Goal: Task Accomplishment & Management: Complete application form

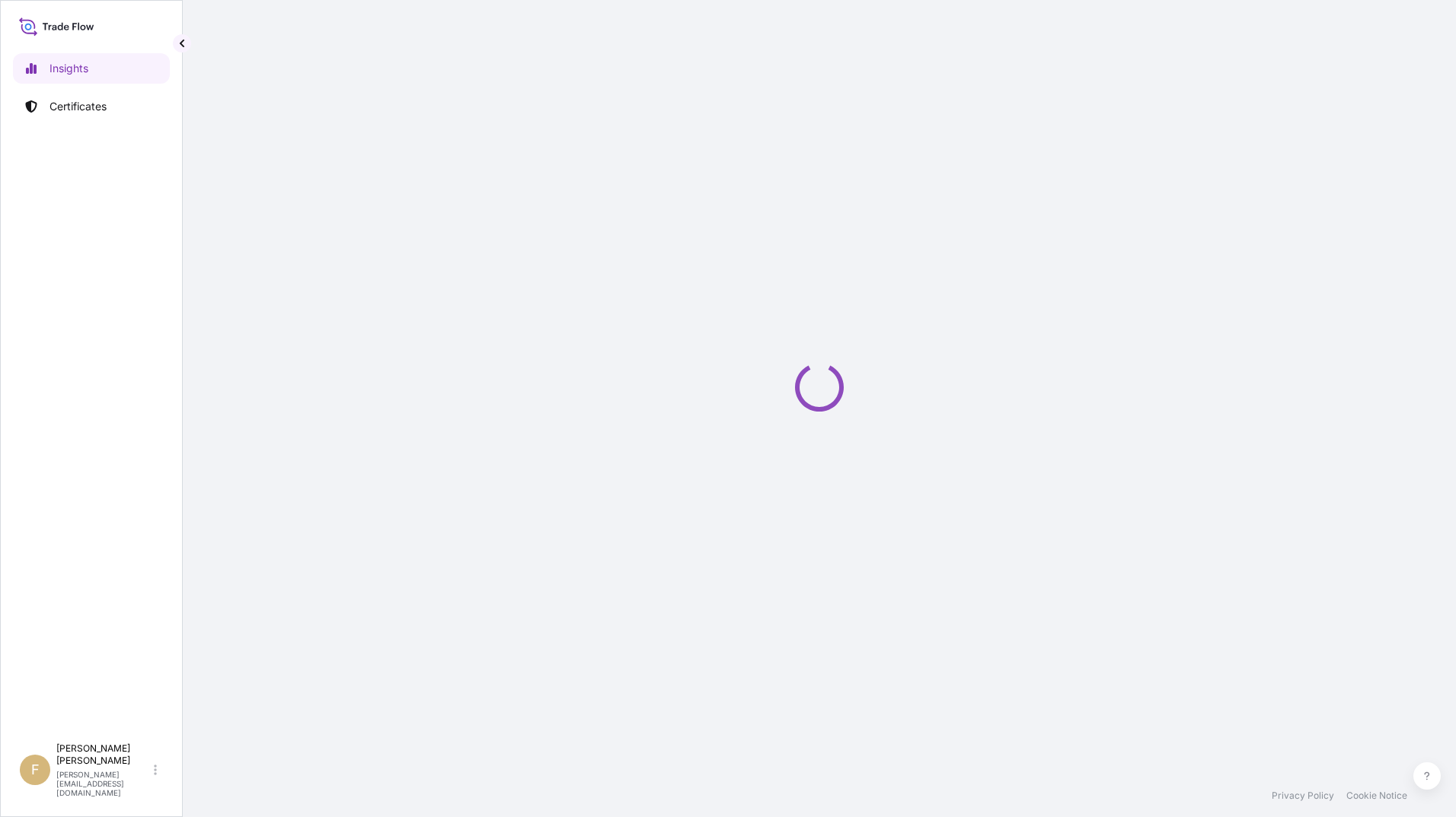
select select "2025"
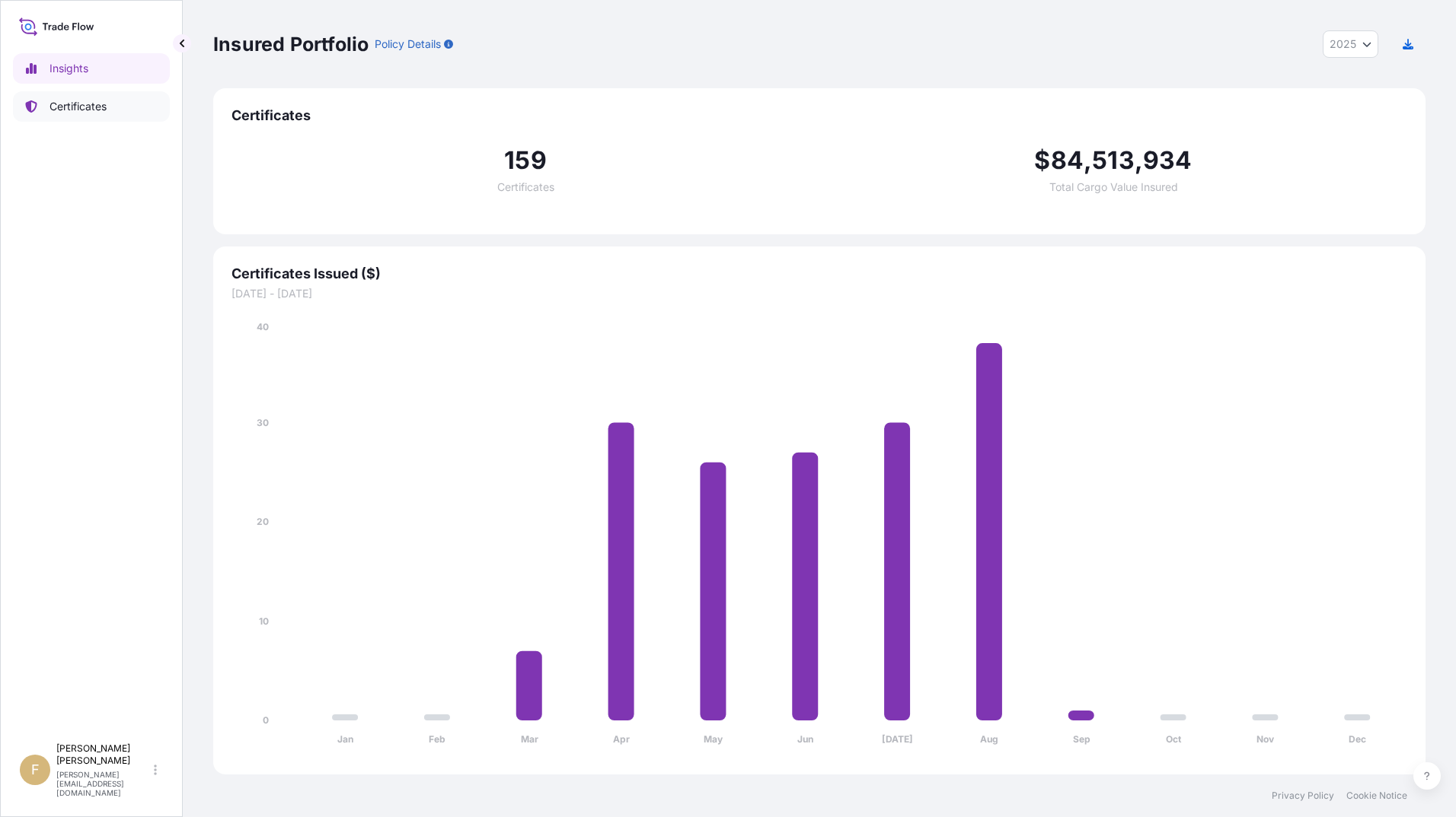
click at [41, 113] on link "Certificates" at bounding box center [91, 106] width 157 height 30
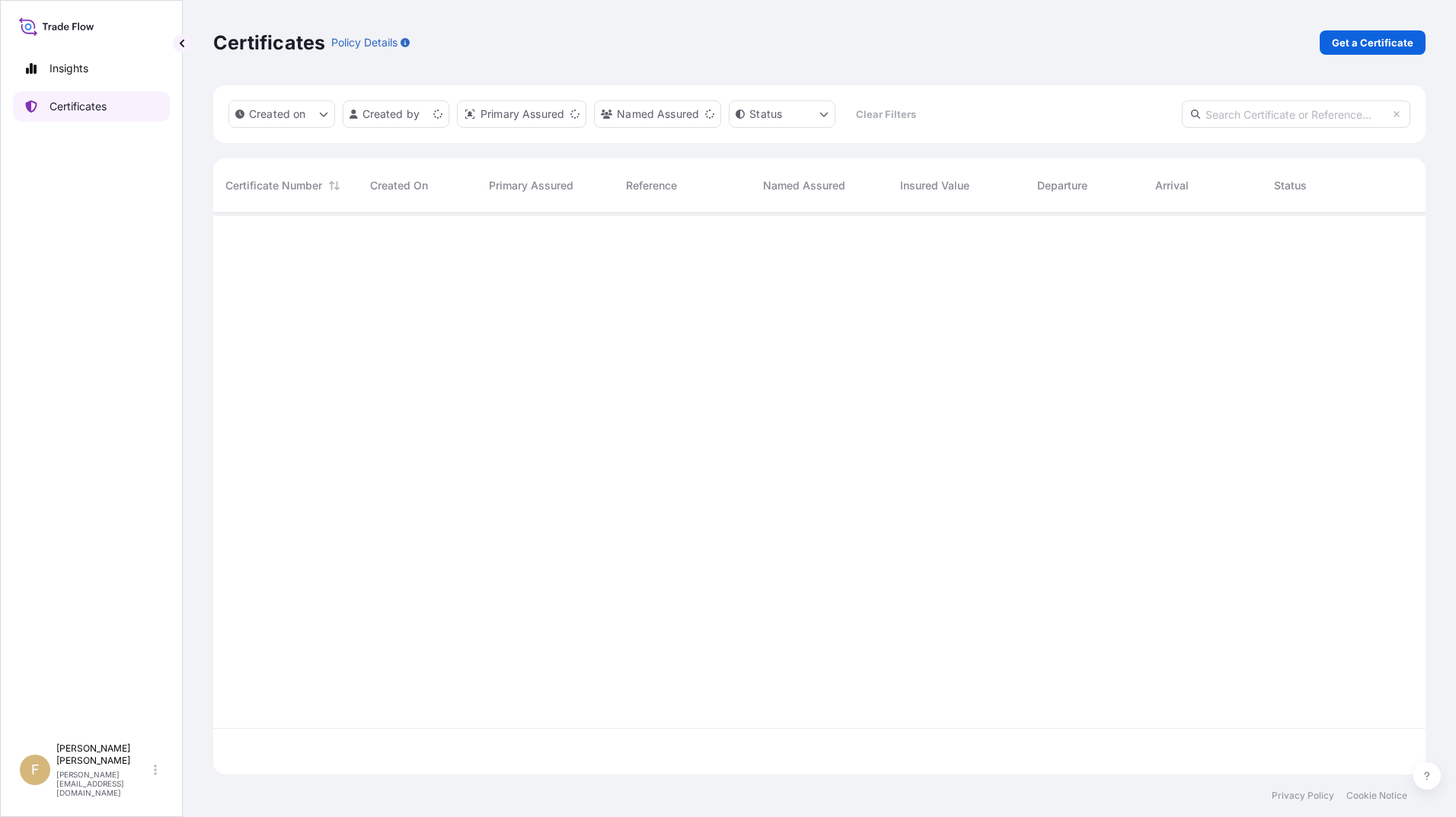
scroll to position [558, 1200]
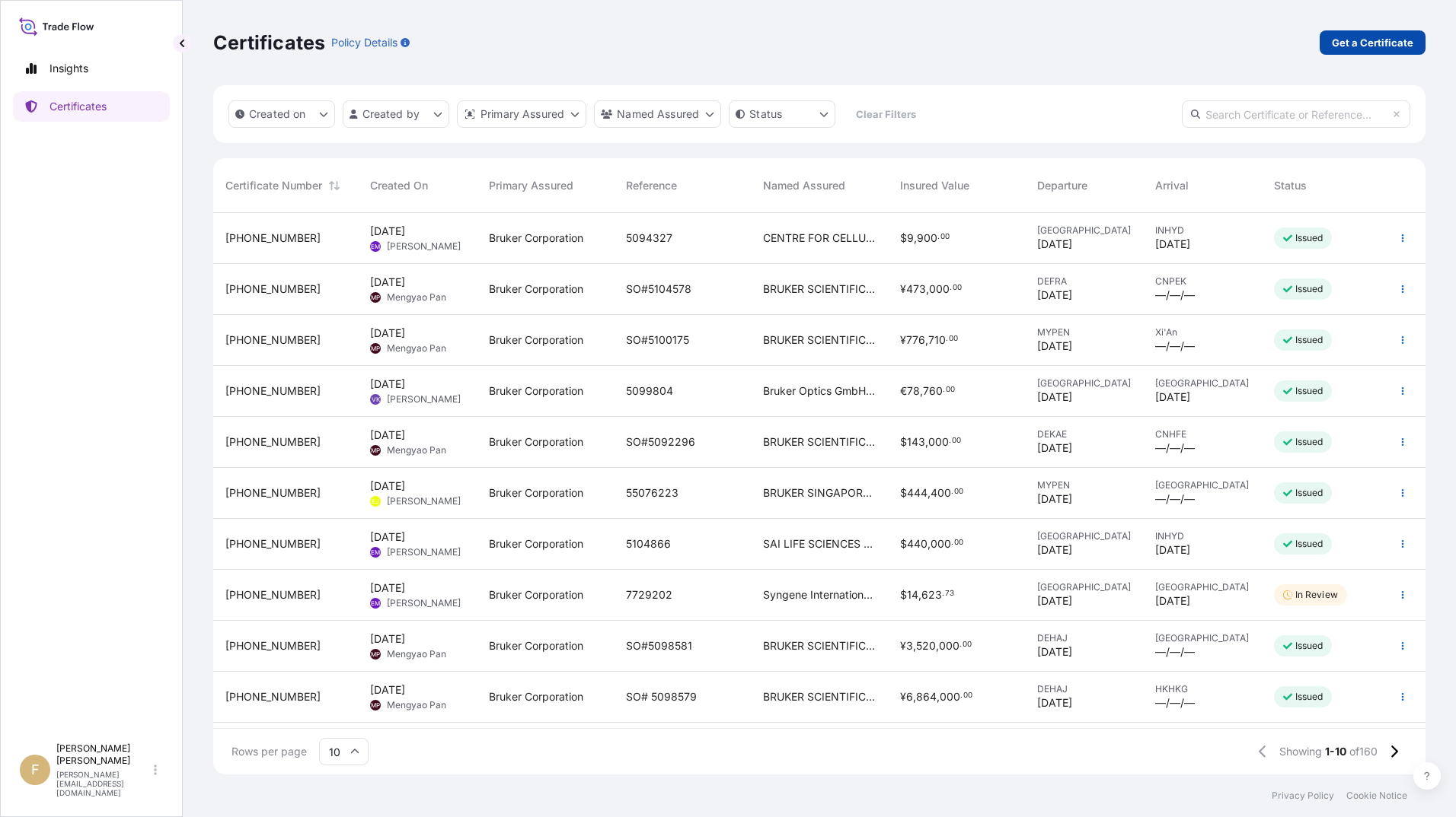
click at [1357, 39] on p "Get a Certificate" at bounding box center [1373, 42] width 82 height 16
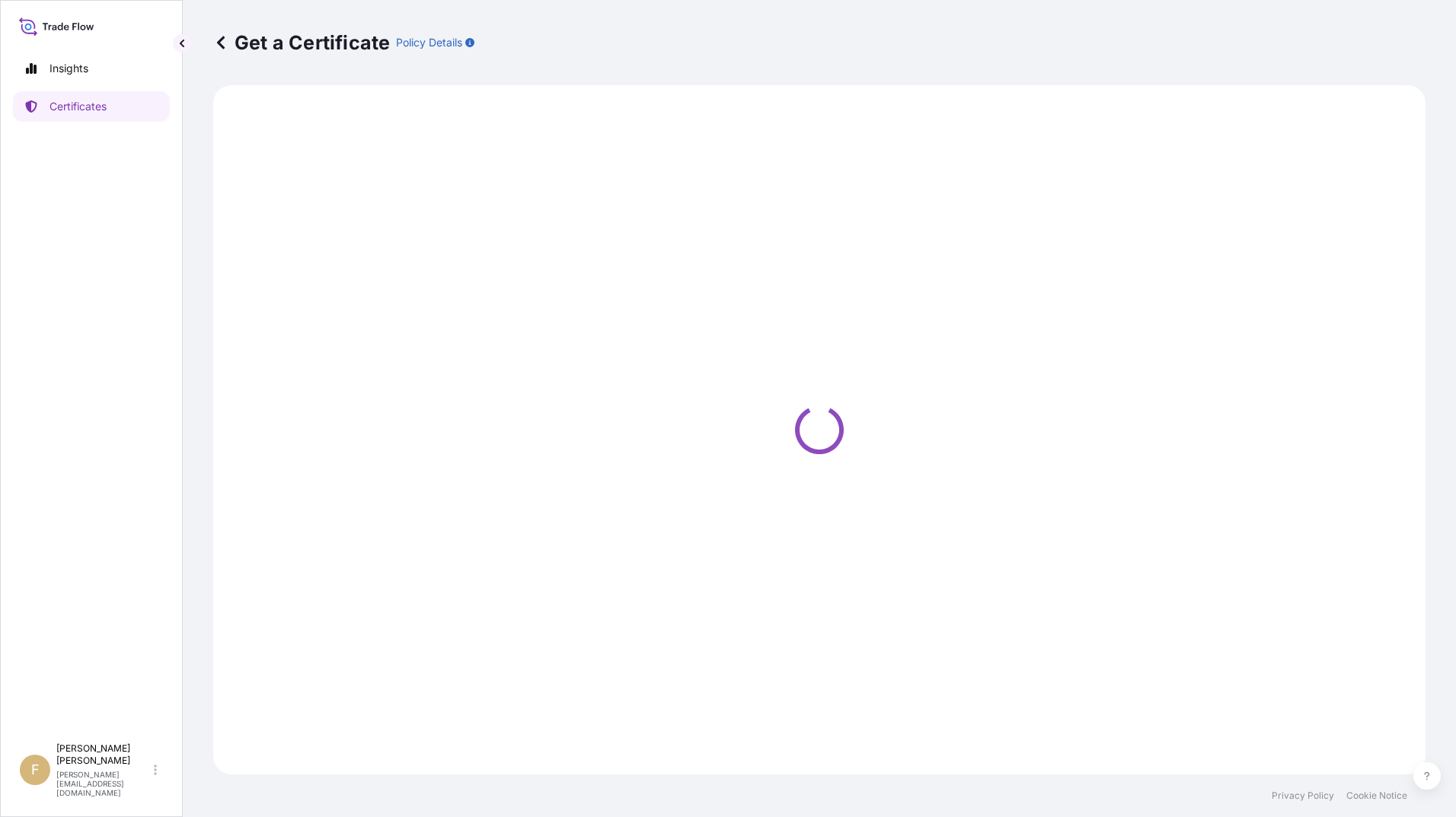
select select "Barge"
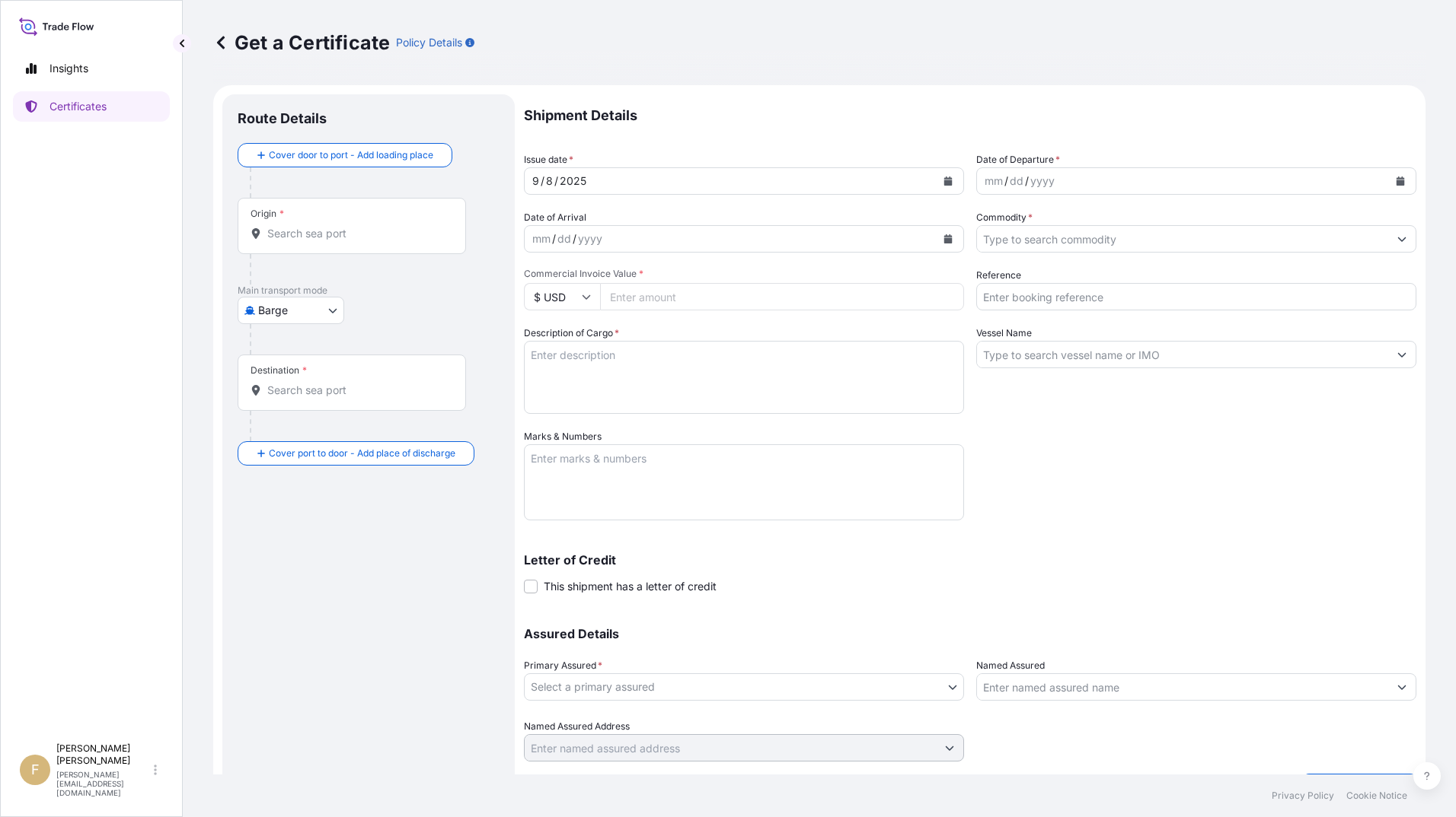
click at [557, 180] on div "/" at bounding box center [556, 181] width 4 height 18
click at [944, 178] on icon "Calendar" at bounding box center [948, 180] width 8 height 9
click at [559, 225] on icon "Previous" at bounding box center [555, 224] width 9 height 9
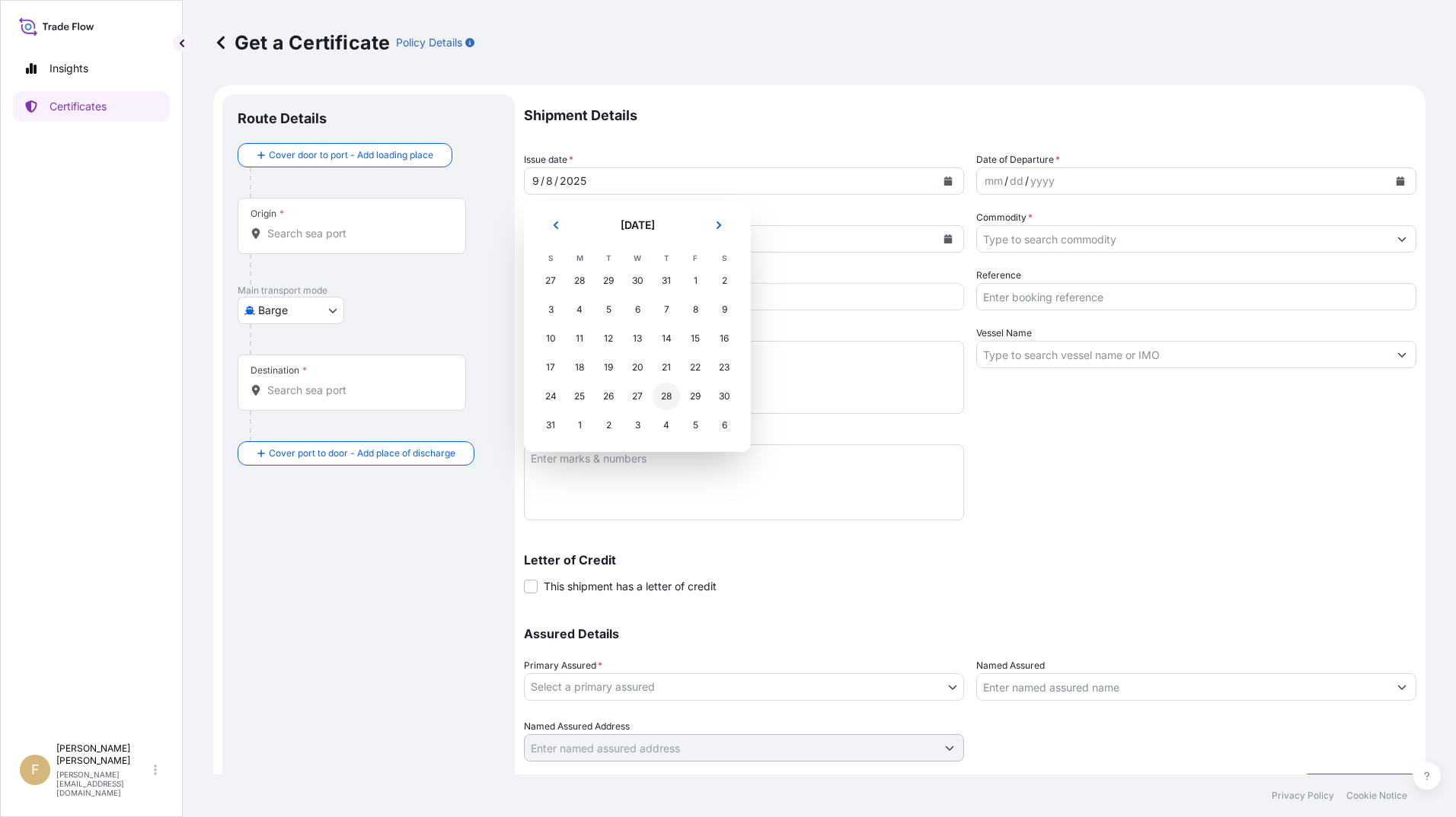
click at [669, 400] on div "28" at bounding box center [666, 397] width 28 height 28
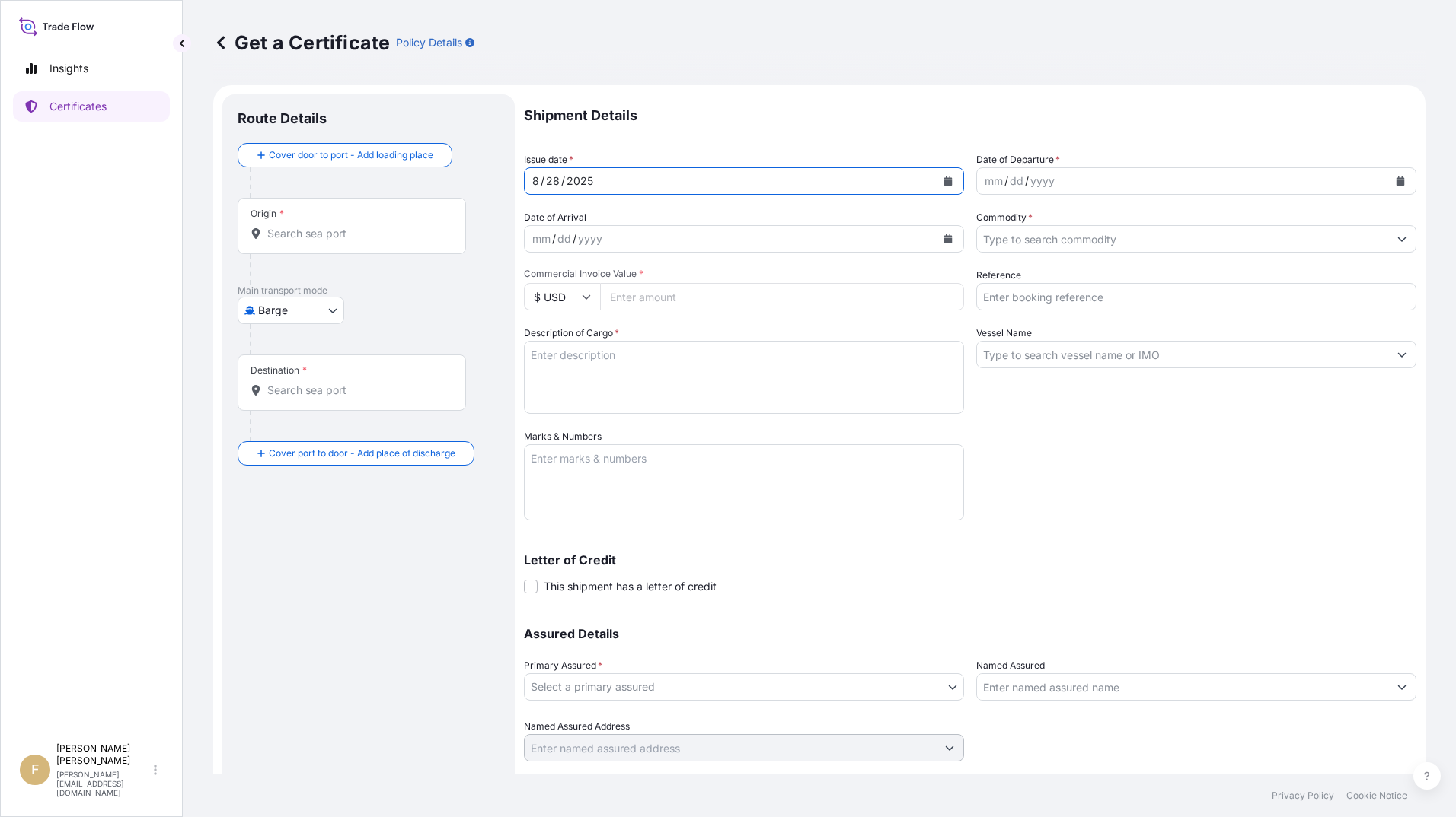
click at [1395, 185] on button "Calendar" at bounding box center [1400, 181] width 24 height 24
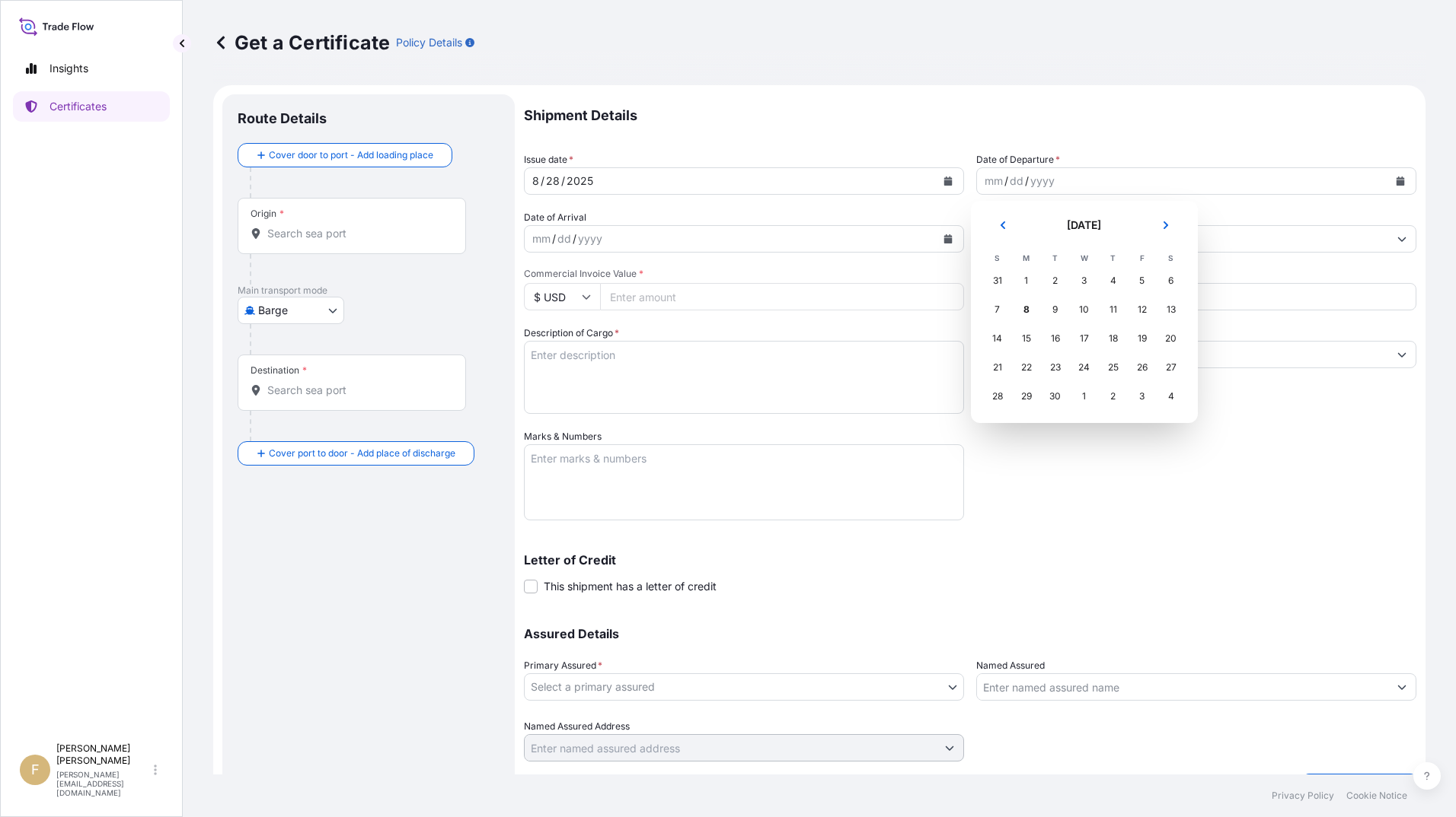
click at [997, 278] on div "31" at bounding box center [998, 281] width 28 height 28
click at [995, 282] on div "31" at bounding box center [998, 281] width 28 height 28
click at [1004, 232] on button "Previous" at bounding box center [1002, 225] width 33 height 24
click at [996, 422] on div "31" at bounding box center [998, 425] width 28 height 28
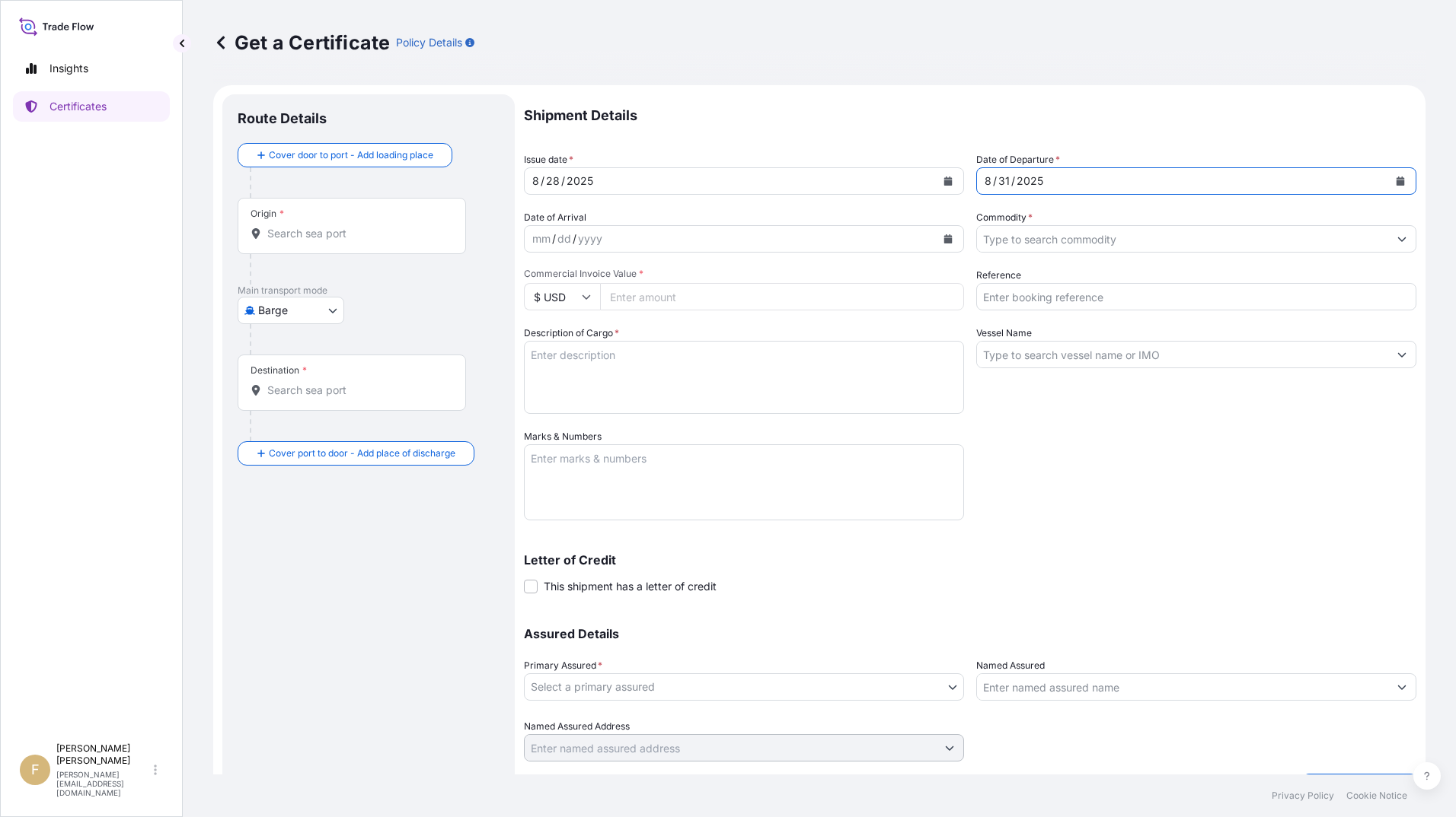
click at [949, 232] on button "Calendar" at bounding box center [948, 239] width 24 height 24
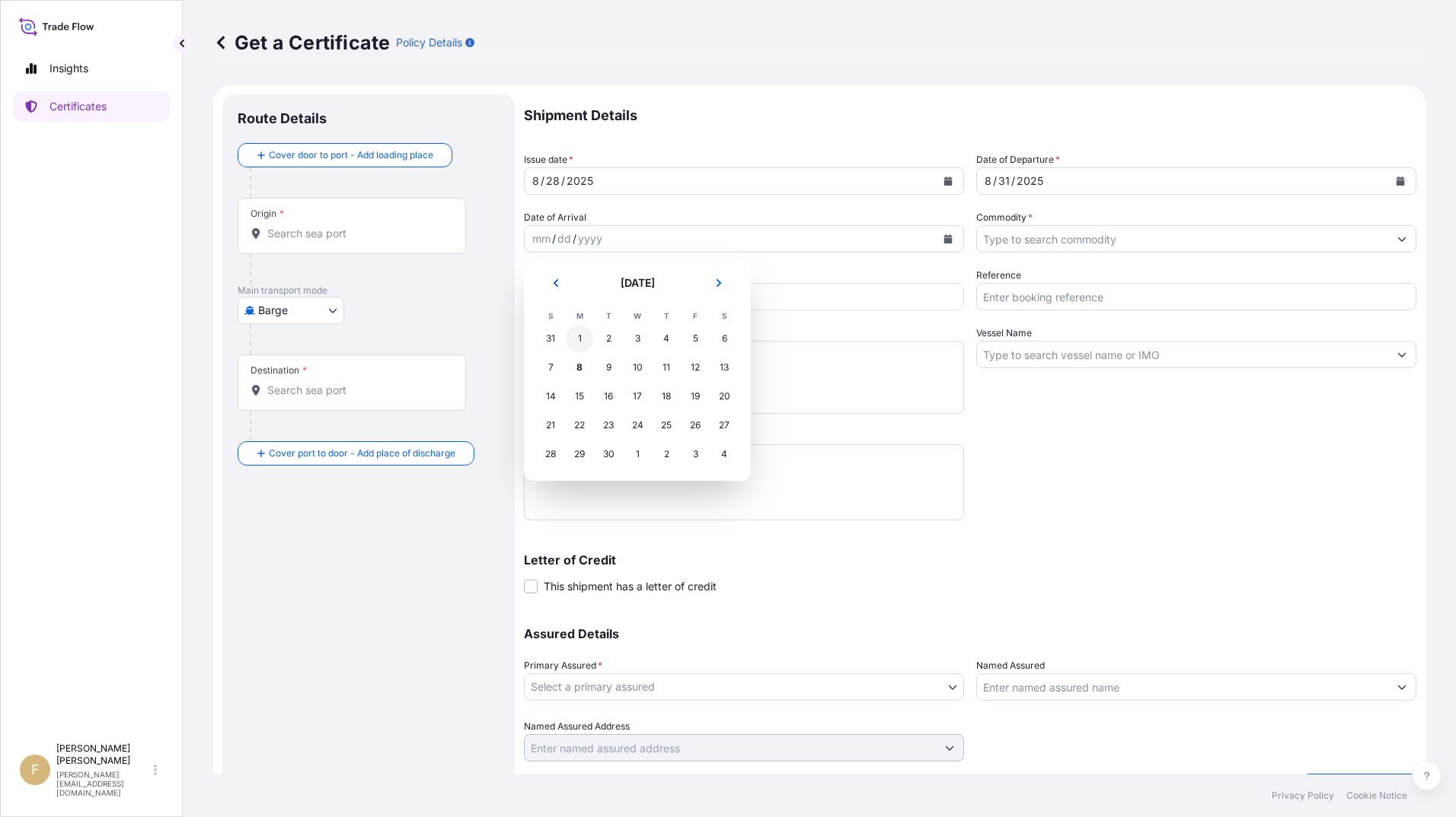
click at [577, 339] on div "1" at bounding box center [580, 339] width 28 height 28
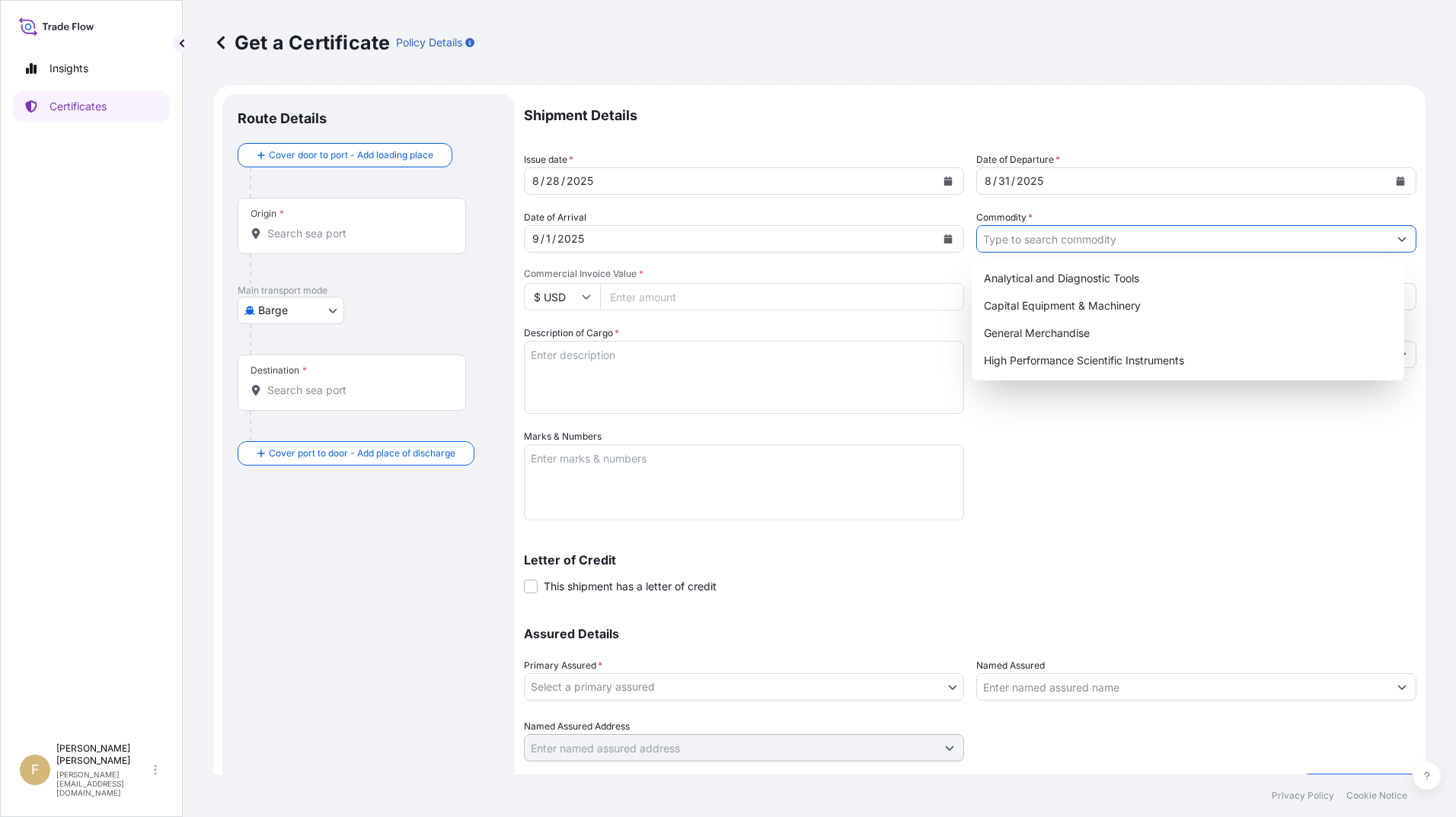
click at [1061, 242] on input "Commodity *" at bounding box center [1182, 239] width 412 height 28
click at [1053, 307] on div "Capital Equipment & Machinery" at bounding box center [1188, 306] width 421 height 28
type input "Capital Equipment & Machinery"
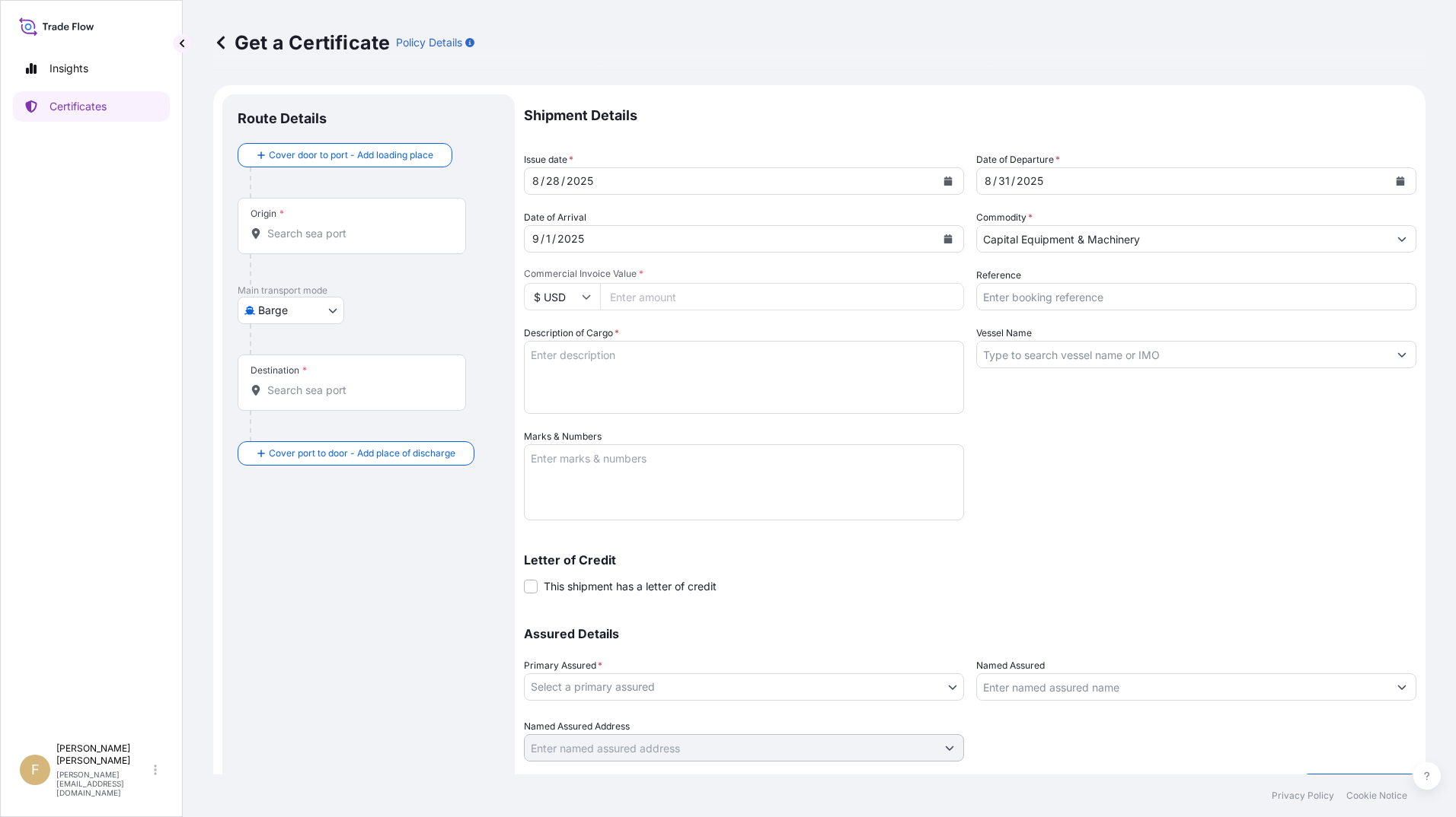
click at [721, 293] on input "Commercial Invoice Value *" at bounding box center [782, 297] width 364 height 28
click at [568, 303] on input "$ USD" at bounding box center [562, 297] width 76 height 28
click at [569, 349] on div "€ EUR" at bounding box center [562, 338] width 64 height 29
type input "€ EUR"
click at [667, 299] on input "Commercial Invoice Value *" at bounding box center [782, 297] width 364 height 28
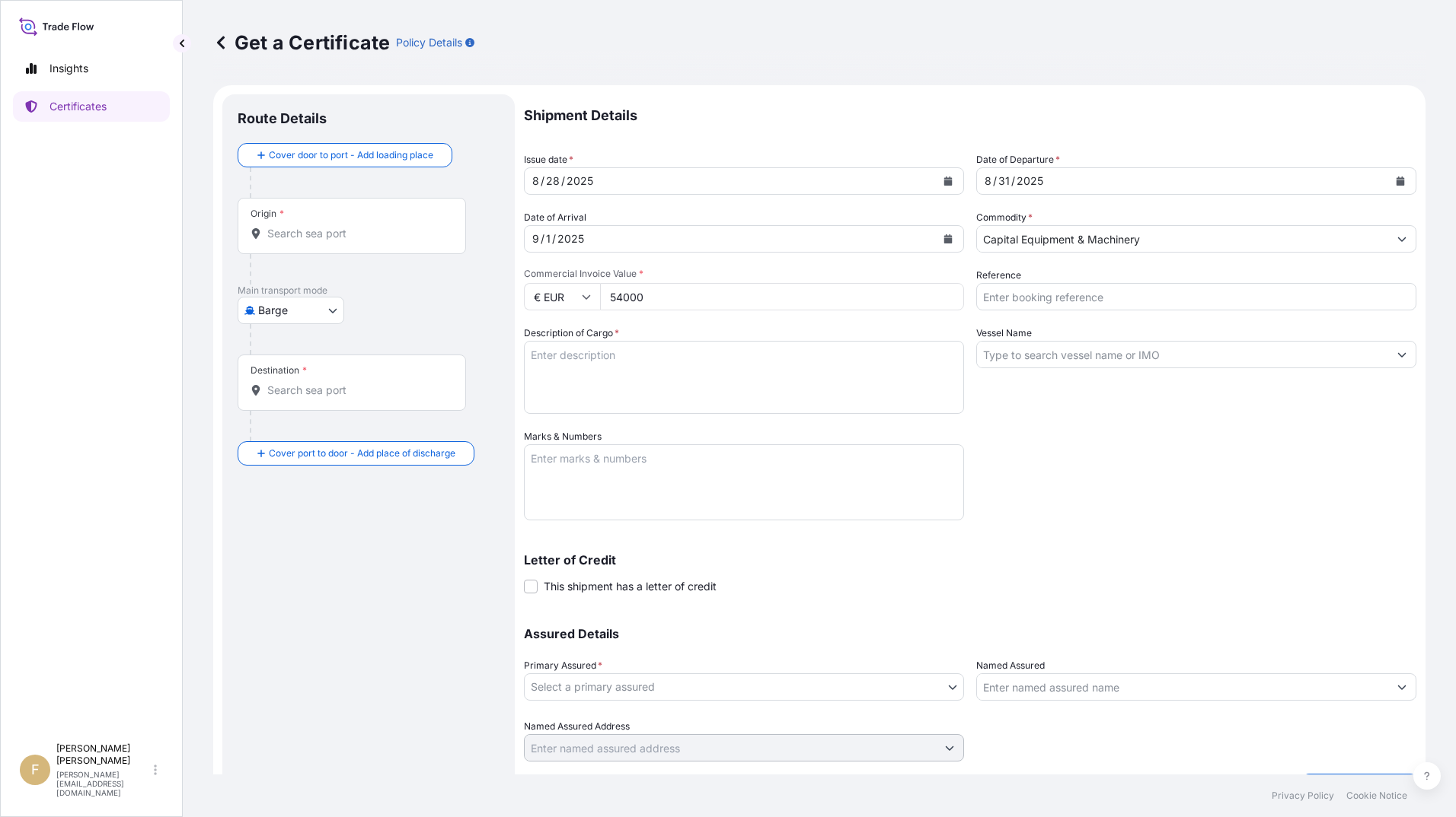
type input "54000"
click at [1015, 305] on input "Reference" at bounding box center [1196, 297] width 440 height 28
type input "5094138"
click at [704, 359] on textarea "Description of Cargo *" at bounding box center [744, 378] width 440 height 73
click at [683, 371] on textarea "Description of Cargo *" at bounding box center [744, 378] width 440 height 73
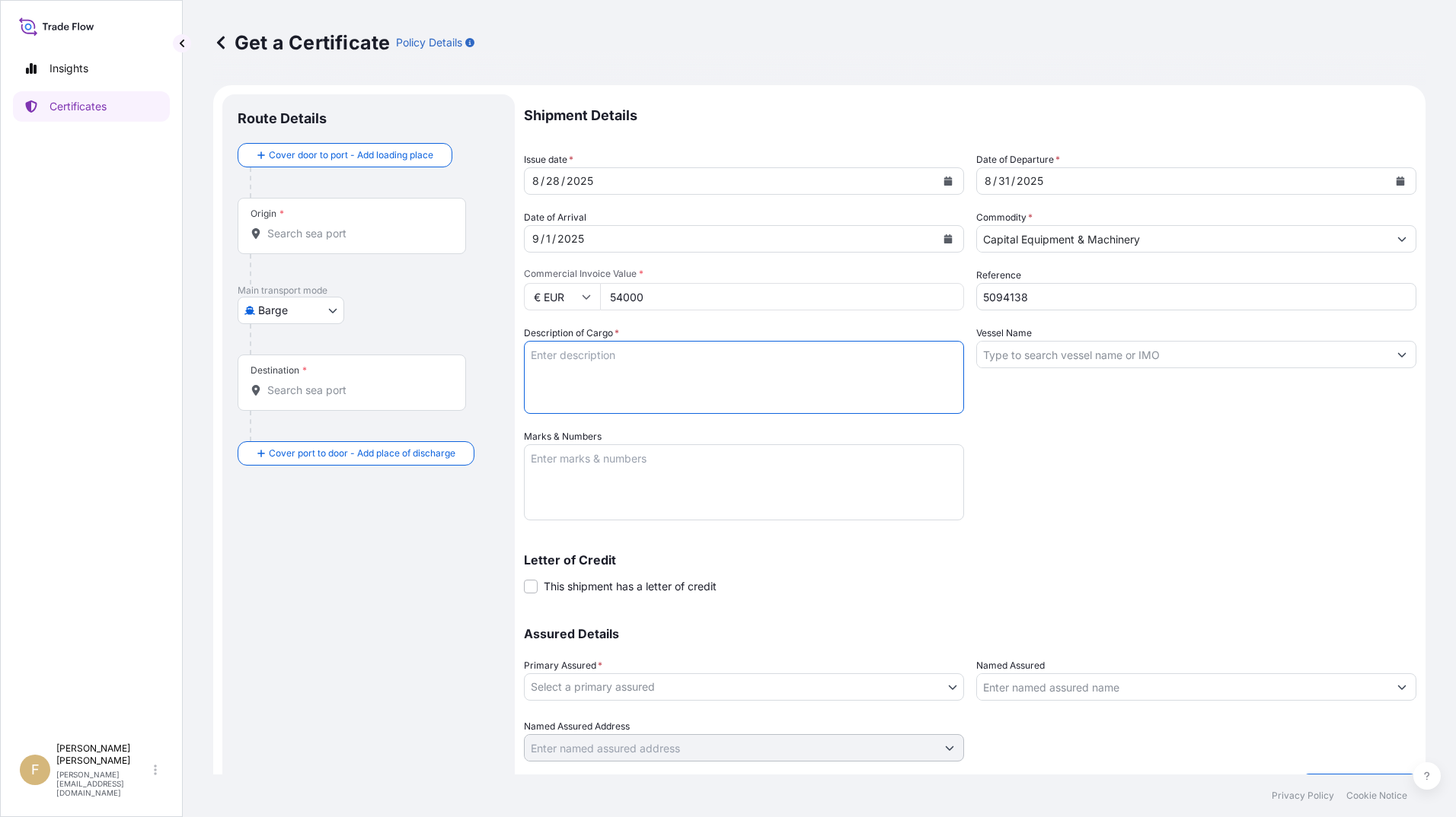
paste textarea "FT-NIR Spectrometer Tango-R with Accessories"
type textarea "FT-NIR Spectrometer Tango-R with Accessories"
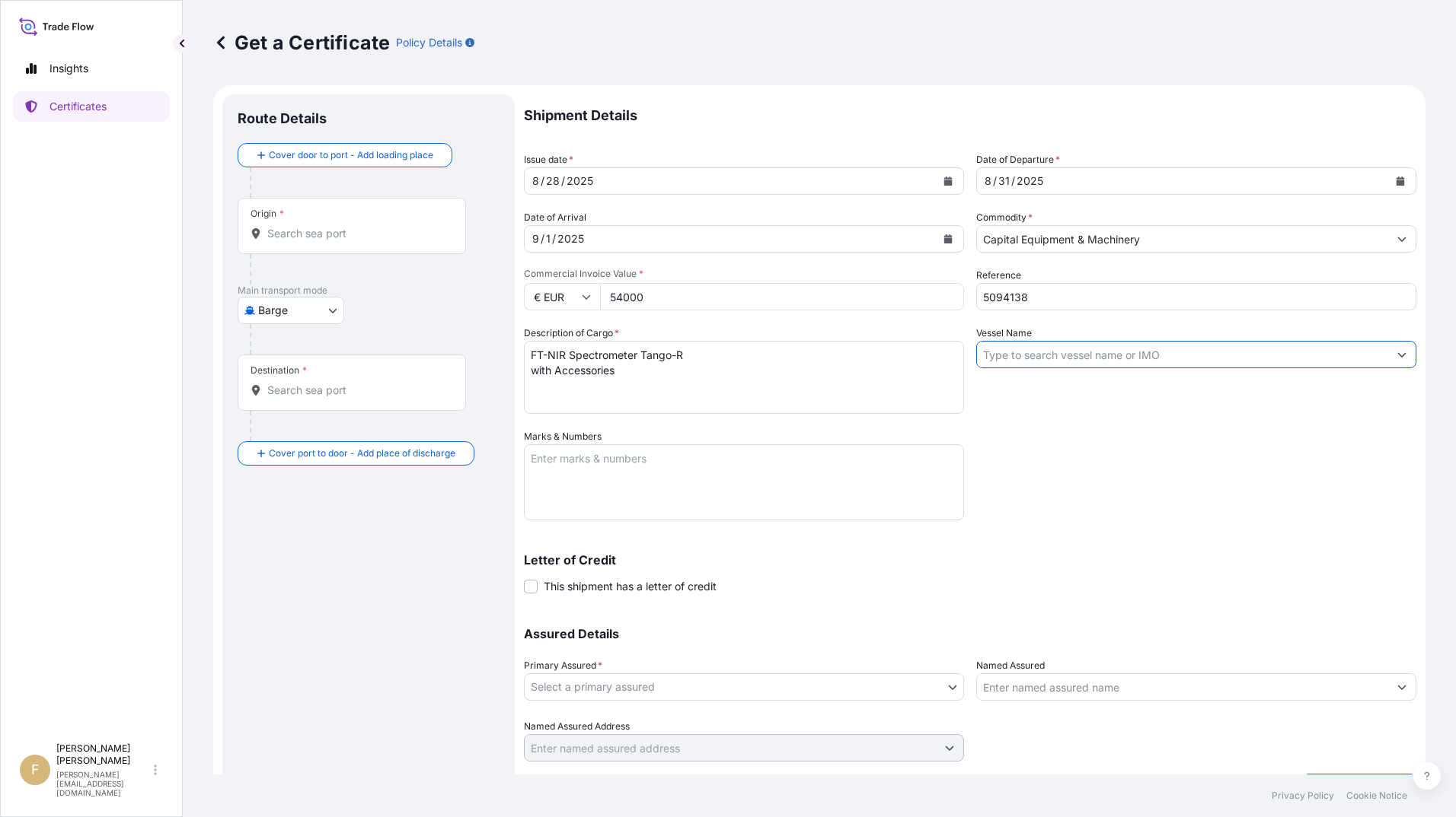
click at [1110, 355] on input "Vessel Name" at bounding box center [1182, 355] width 412 height 28
click at [1405, 351] on form "Route Details Cover door to port - Add loading place Place of loading Road / In…" at bounding box center [819, 449] width 1212 height 728
click at [1397, 357] on icon "Show suggestions" at bounding box center [1401, 354] width 9 height 9
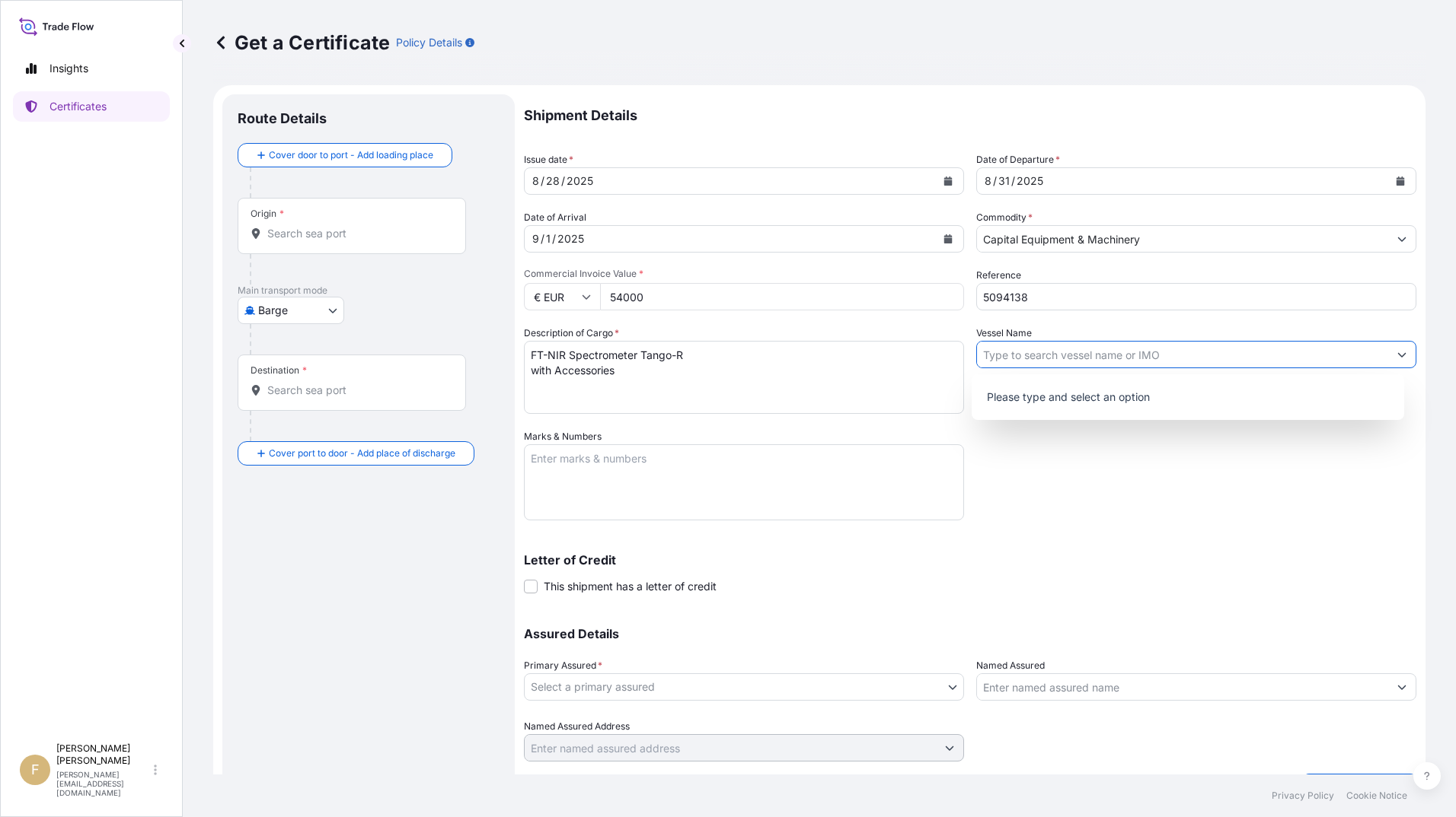
click at [1397, 357] on icon "Show suggestions" at bounding box center [1401, 354] width 9 height 9
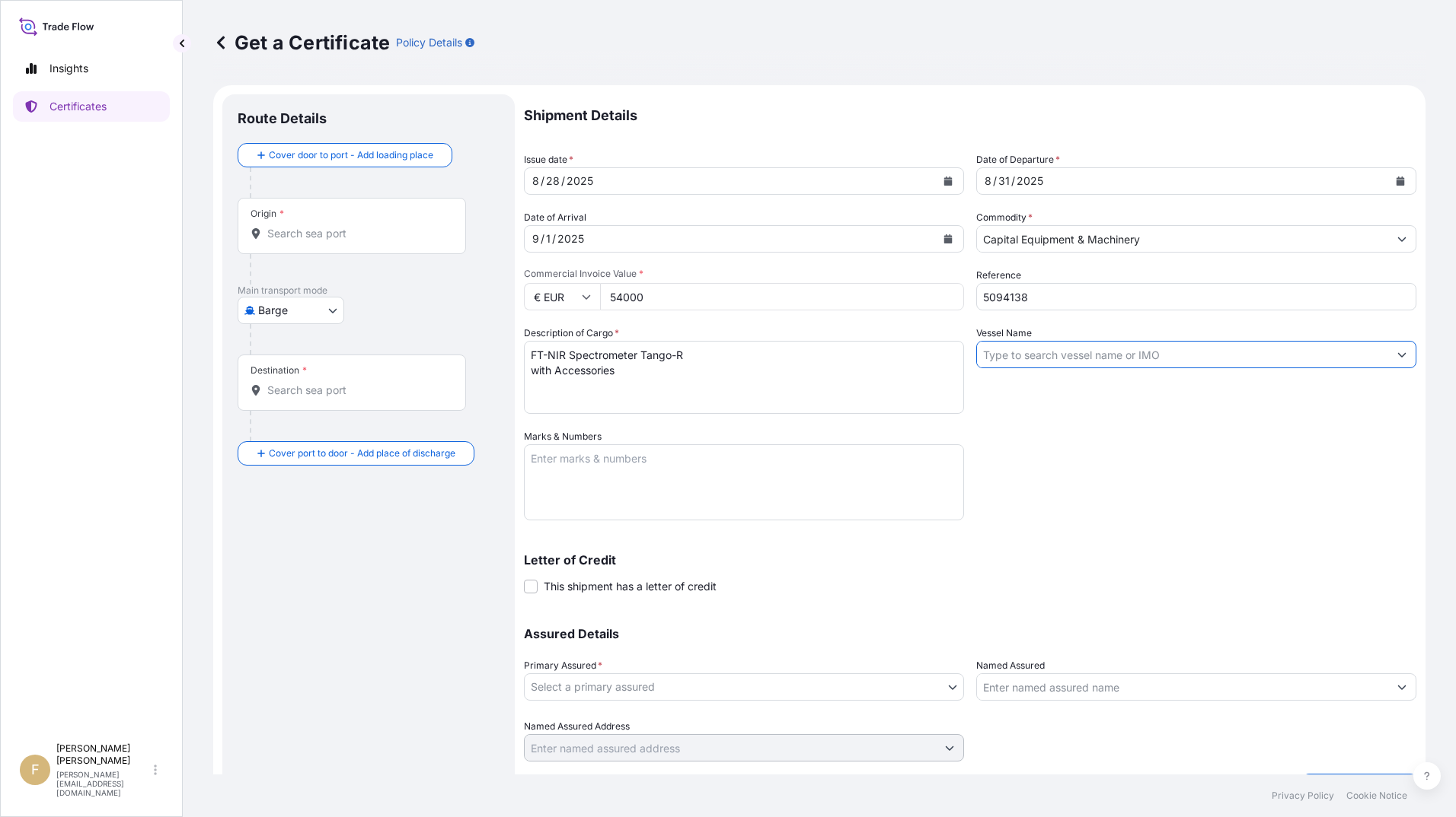
click at [296, 306] on body "0 options available. Insights Certificates F [PERSON_NAME] [EMAIL_ADDRESS][PERS…" at bounding box center [728, 408] width 1456 height 817
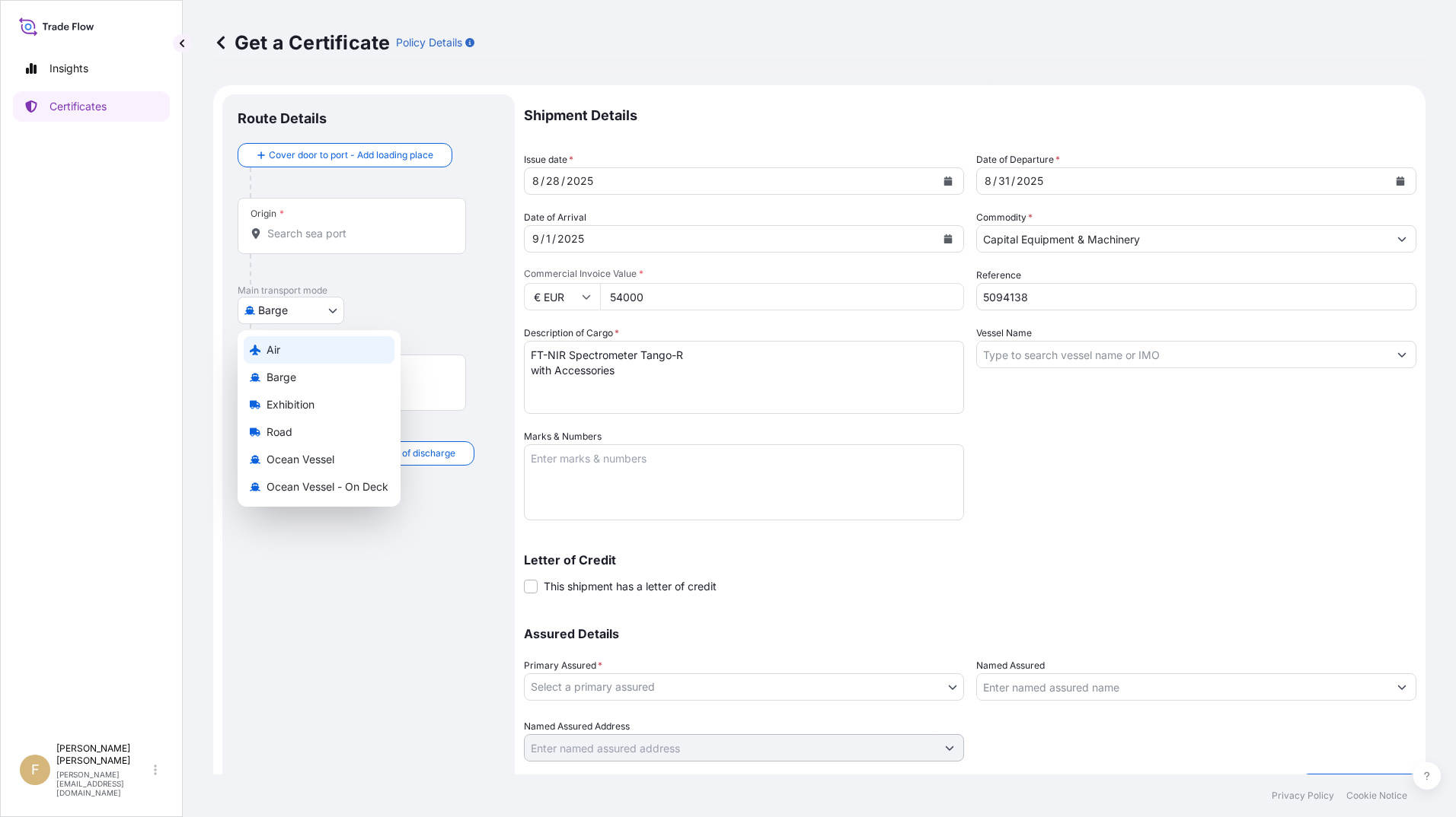
click at [300, 344] on div "Air" at bounding box center [318, 350] width 151 height 28
select select "Air"
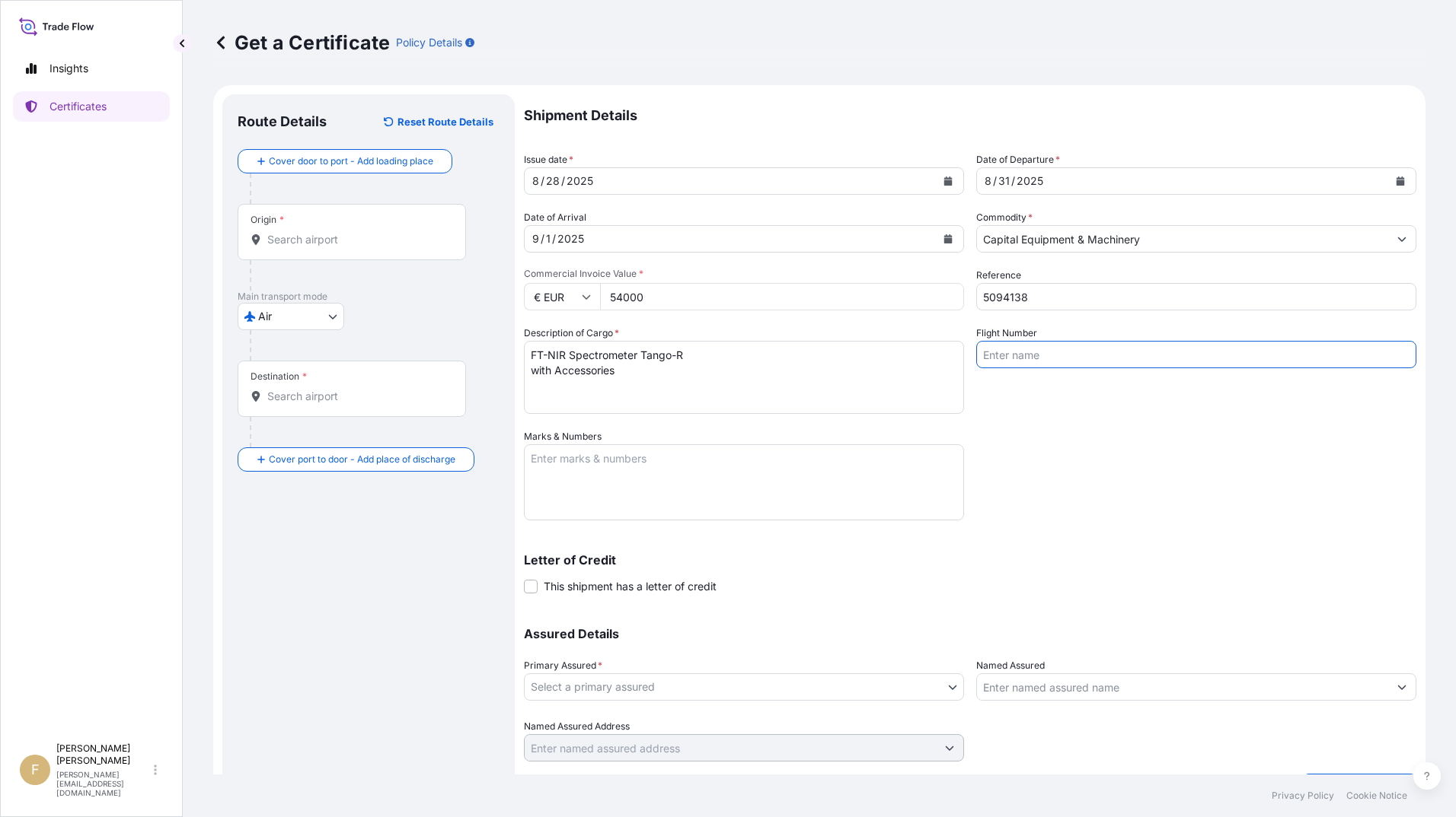
click at [1178, 355] on input "Flight Number" at bounding box center [1196, 355] width 440 height 28
type input "EK 0044 + EK 334"
click at [800, 475] on textarea "Marks & Numbers" at bounding box center [744, 482] width 440 height 76
click at [537, 475] on textarea "Marks & Numbers" at bounding box center [744, 482] width 440 height 76
type textarea "5094138 / 82728863"
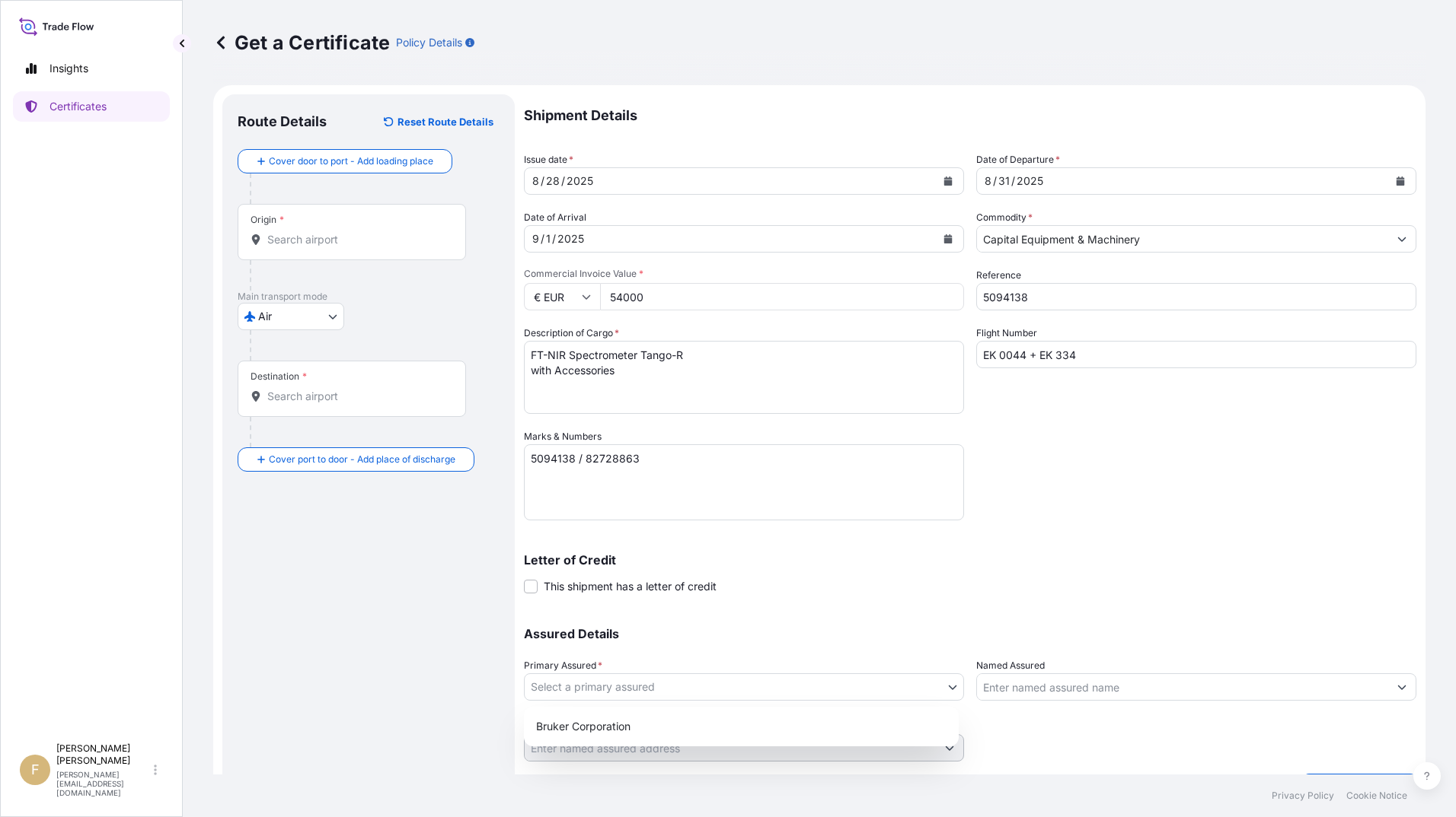
click at [629, 686] on body "Insights Certificates F [PERSON_NAME] [EMAIL_ADDRESS][PERSON_NAME][DOMAIN_NAME]…" at bounding box center [728, 408] width 1456 height 817
click at [640, 717] on div "Bruker Corporation" at bounding box center [741, 727] width 422 height 28
select select "31474"
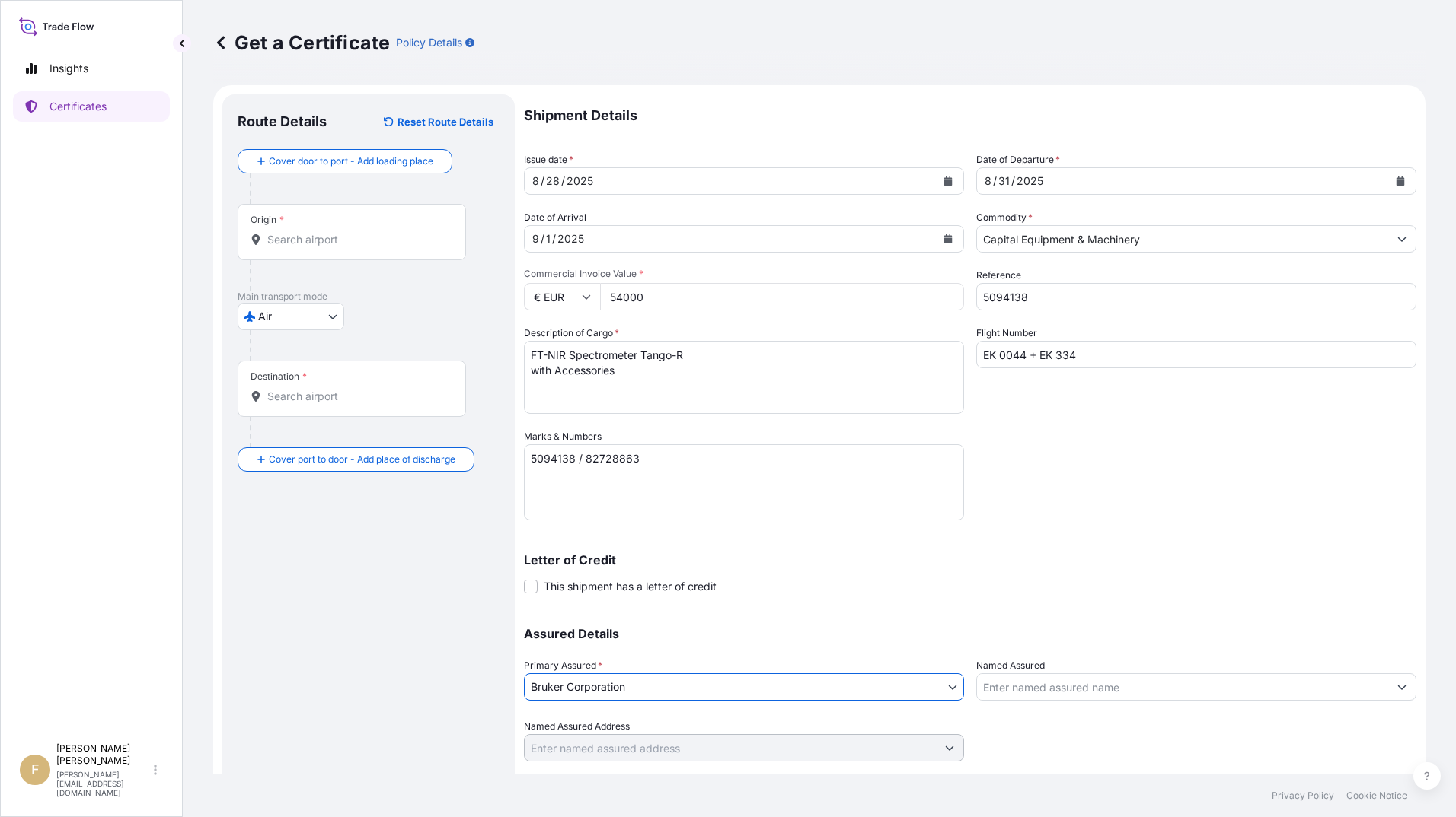
click at [1011, 693] on input "Named Assured" at bounding box center [1182, 687] width 412 height 28
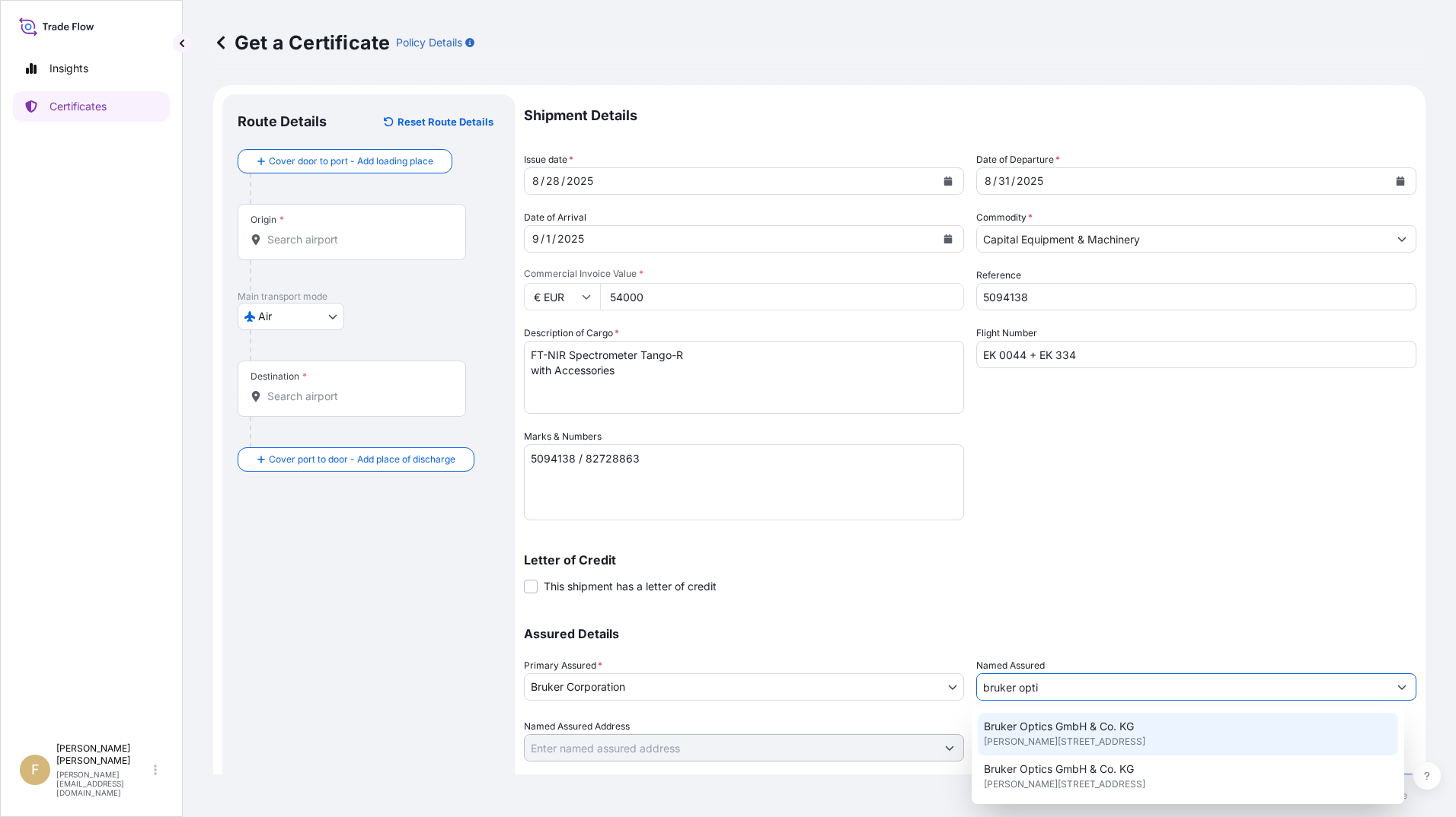
click at [1085, 727] on span "Bruker Optics GmbH & Co. KG" at bounding box center [1059, 726] width 150 height 16
type input "Bruker Optics GmbH & Co. KG"
type input "[PERSON_NAME][STREET_ADDRESS]"
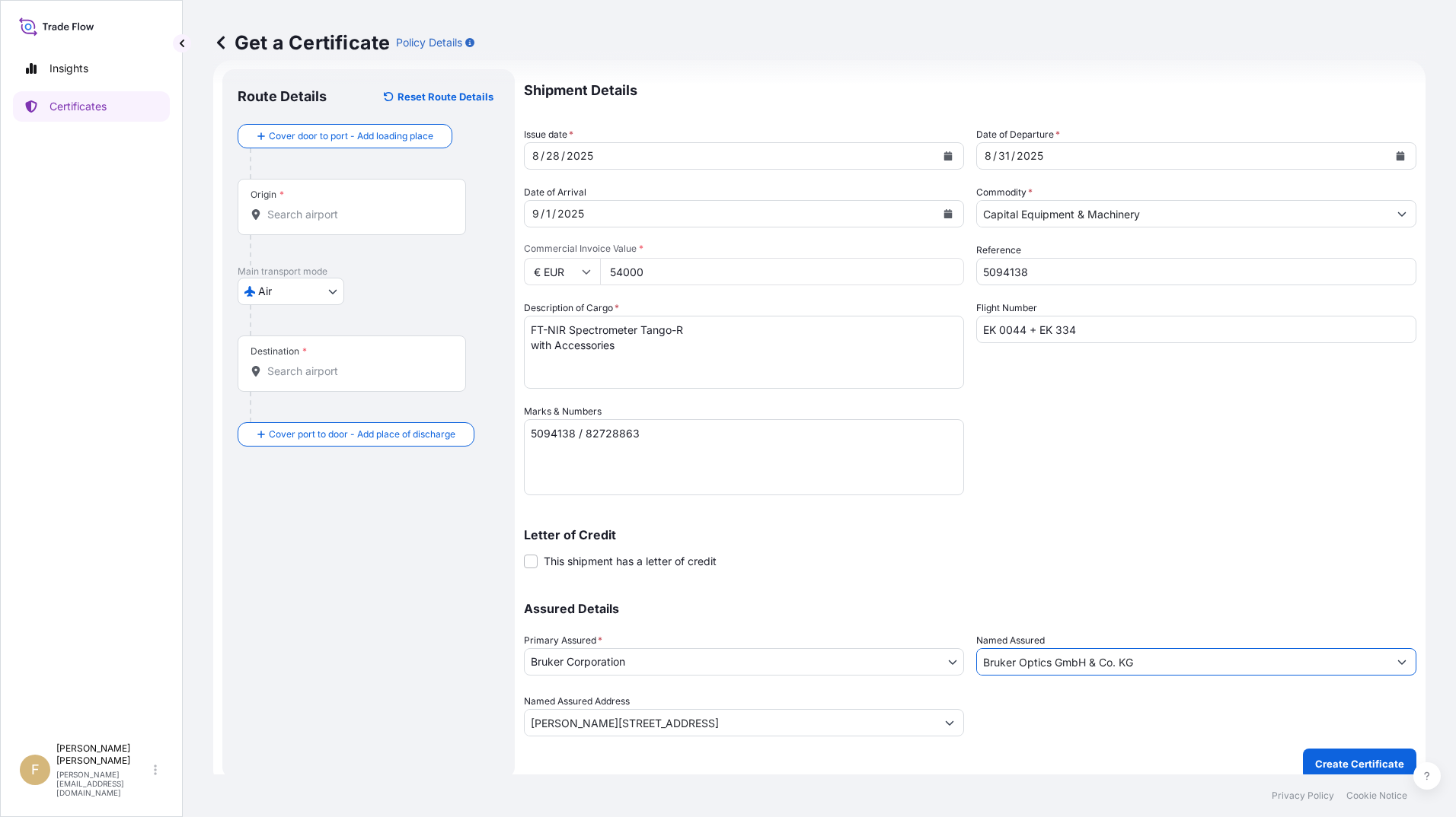
scroll to position [39, 0]
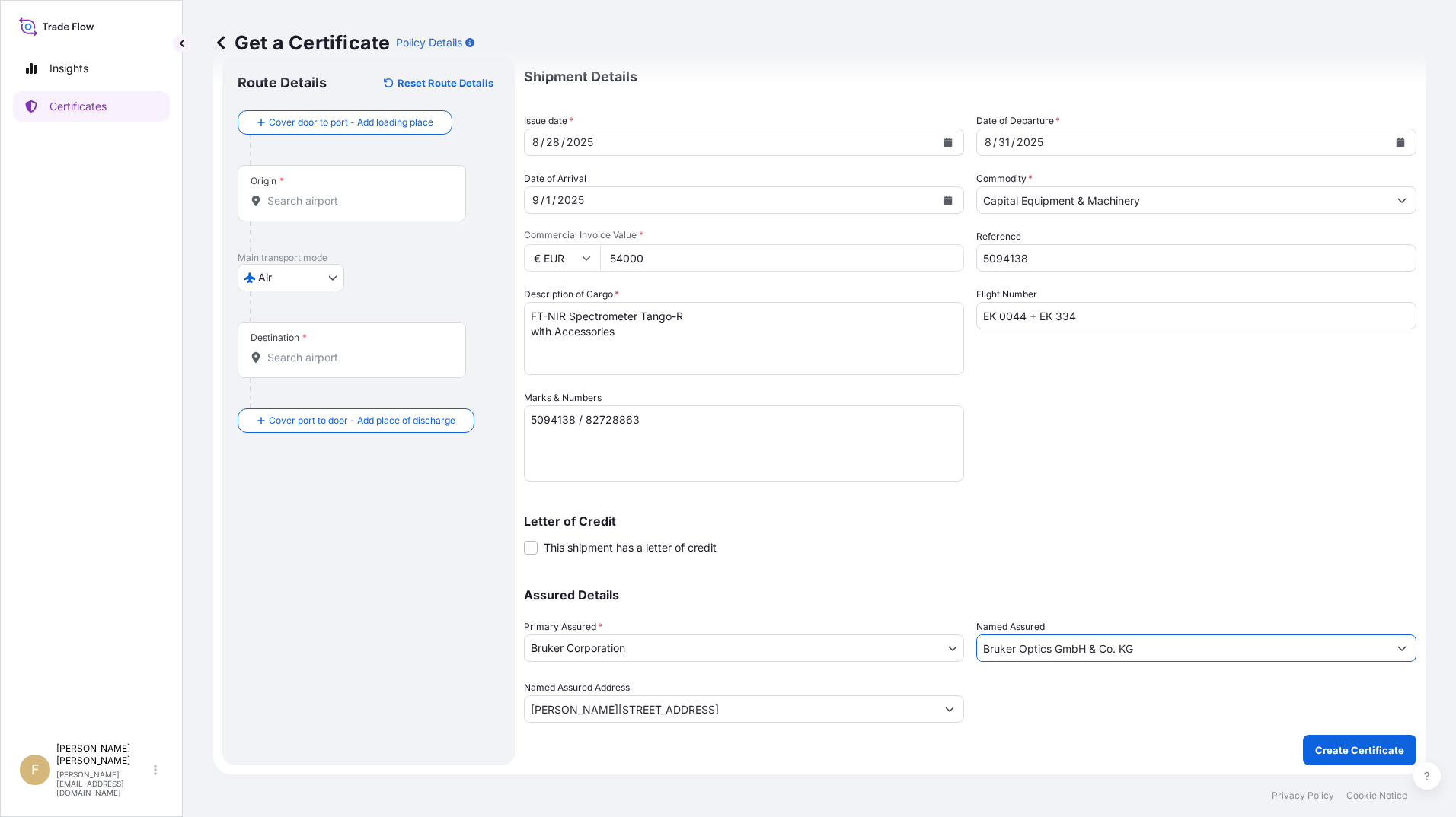
type input "Bruker Optics GmbH & Co. KG"
click at [335, 187] on div "Origin *" at bounding box center [352, 193] width 229 height 56
click at [335, 193] on input "Origin *" at bounding box center [357, 201] width 180 height 16
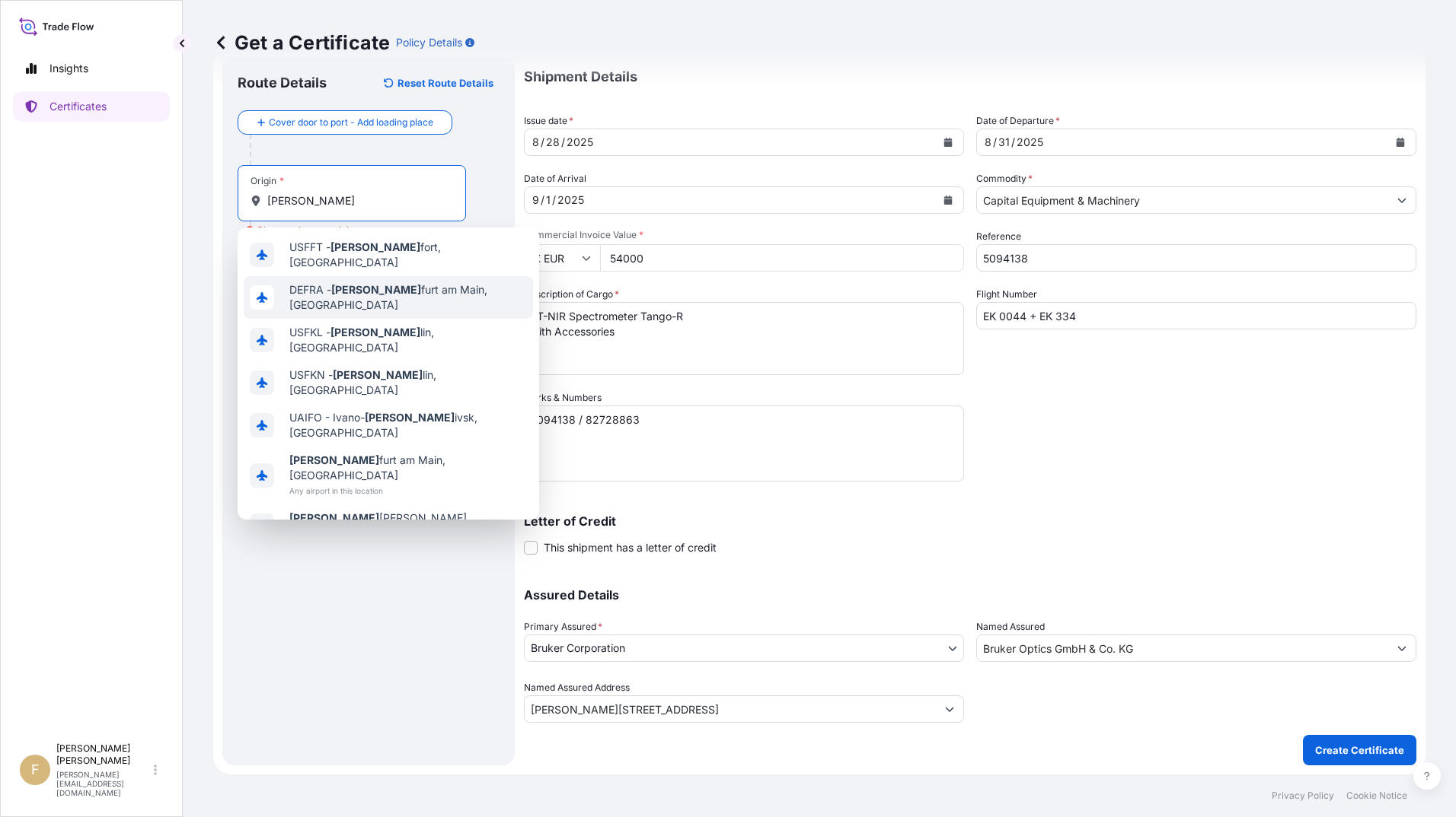
click at [418, 294] on span "DEFRA - [PERSON_NAME] am Main, [GEOGRAPHIC_DATA]" at bounding box center [407, 297] width 238 height 30
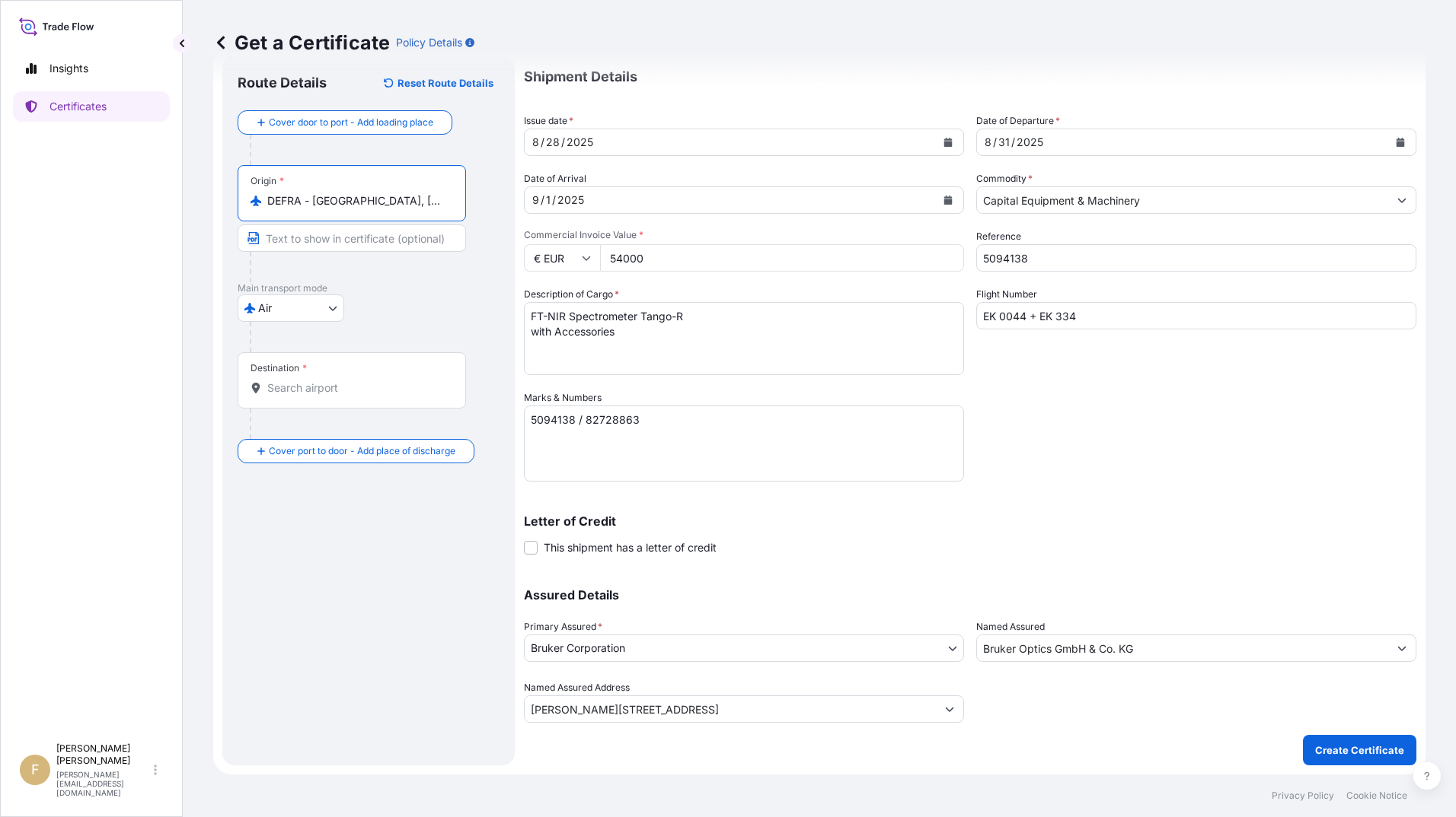
type input "DEFRA - [GEOGRAPHIC_DATA], [GEOGRAPHIC_DATA]"
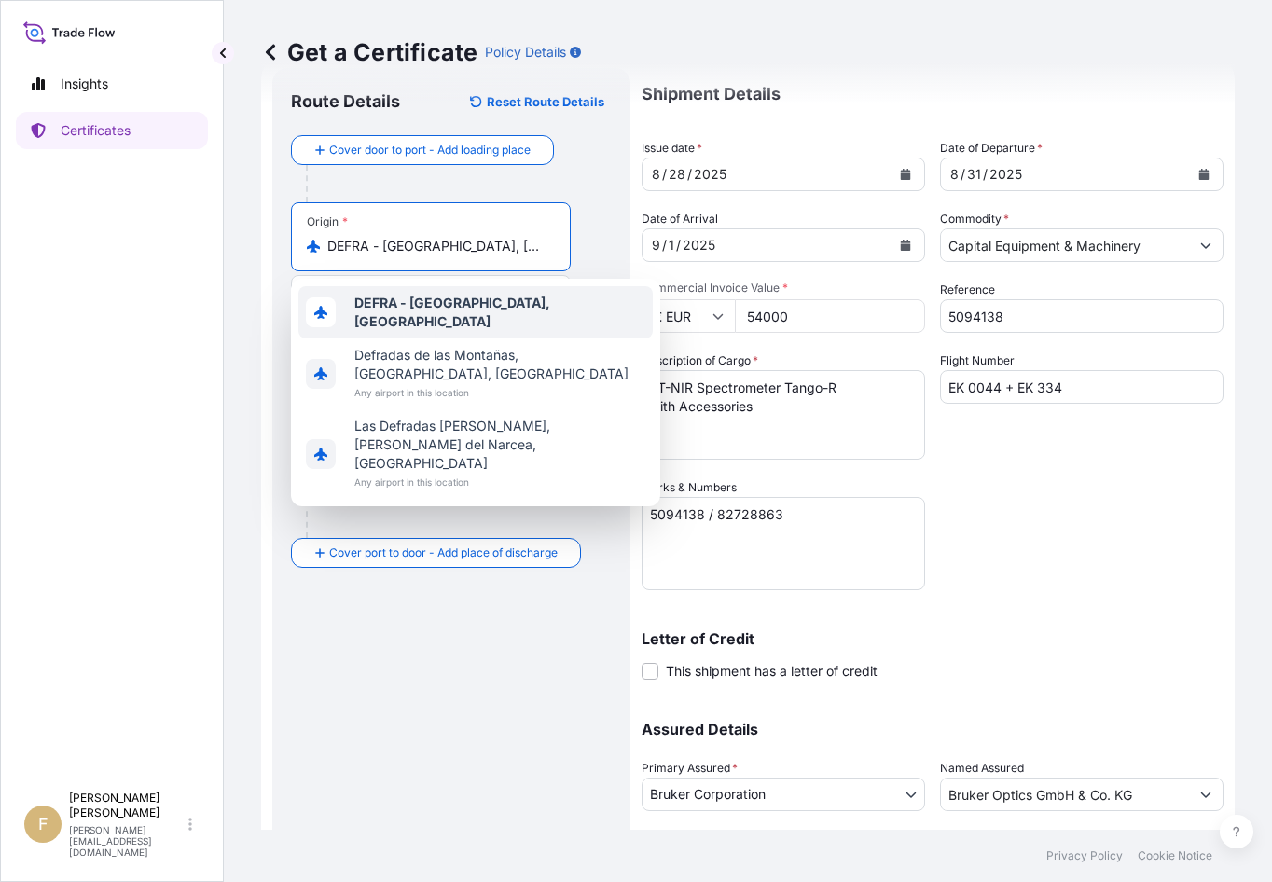
click at [536, 300] on b "DEFRA - [GEOGRAPHIC_DATA], [GEOGRAPHIC_DATA]" at bounding box center [452, 312] width 196 height 34
click at [578, 190] on div at bounding box center [459, 183] width 306 height 37
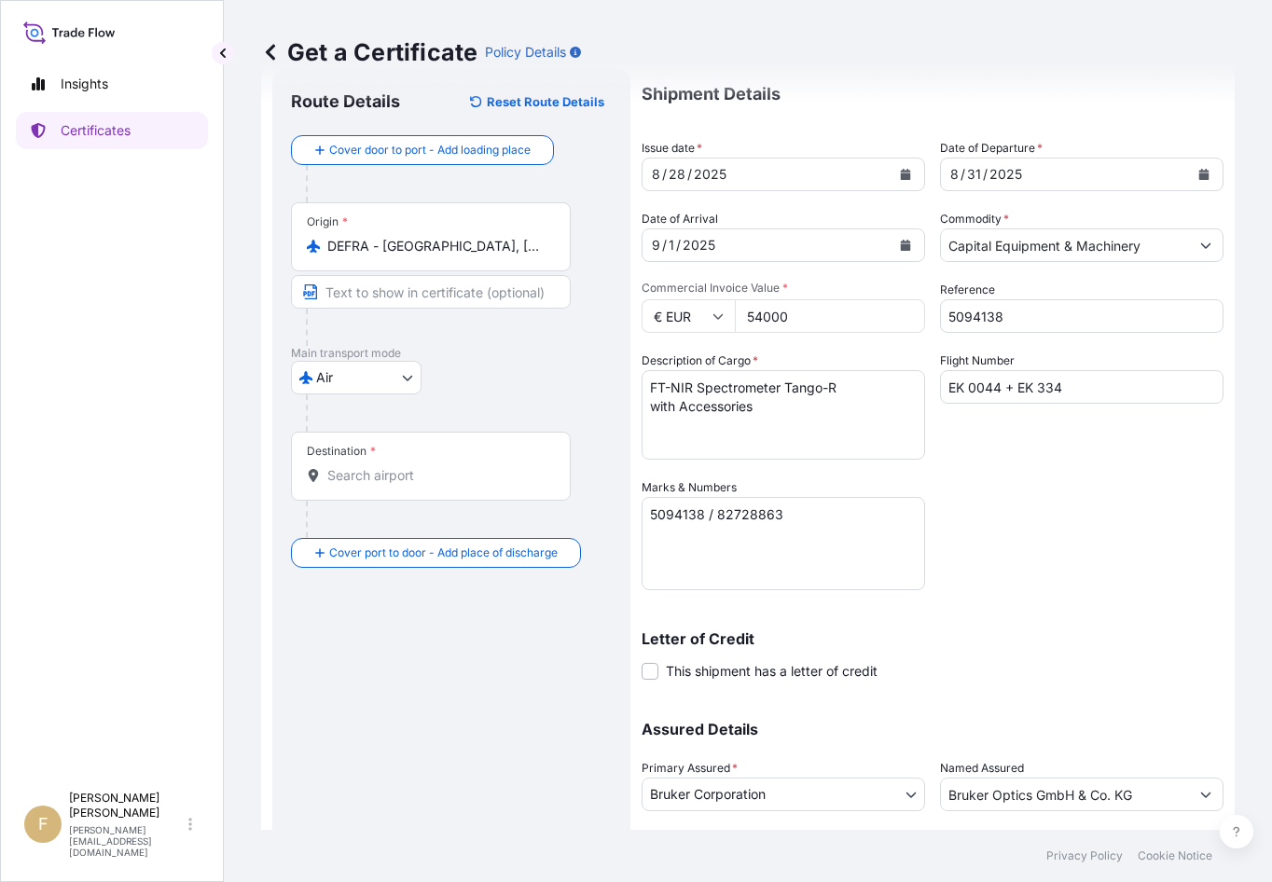
click at [375, 454] on span "*" at bounding box center [373, 451] width 6 height 15
click at [375, 466] on input "Destination *" at bounding box center [437, 475] width 220 height 19
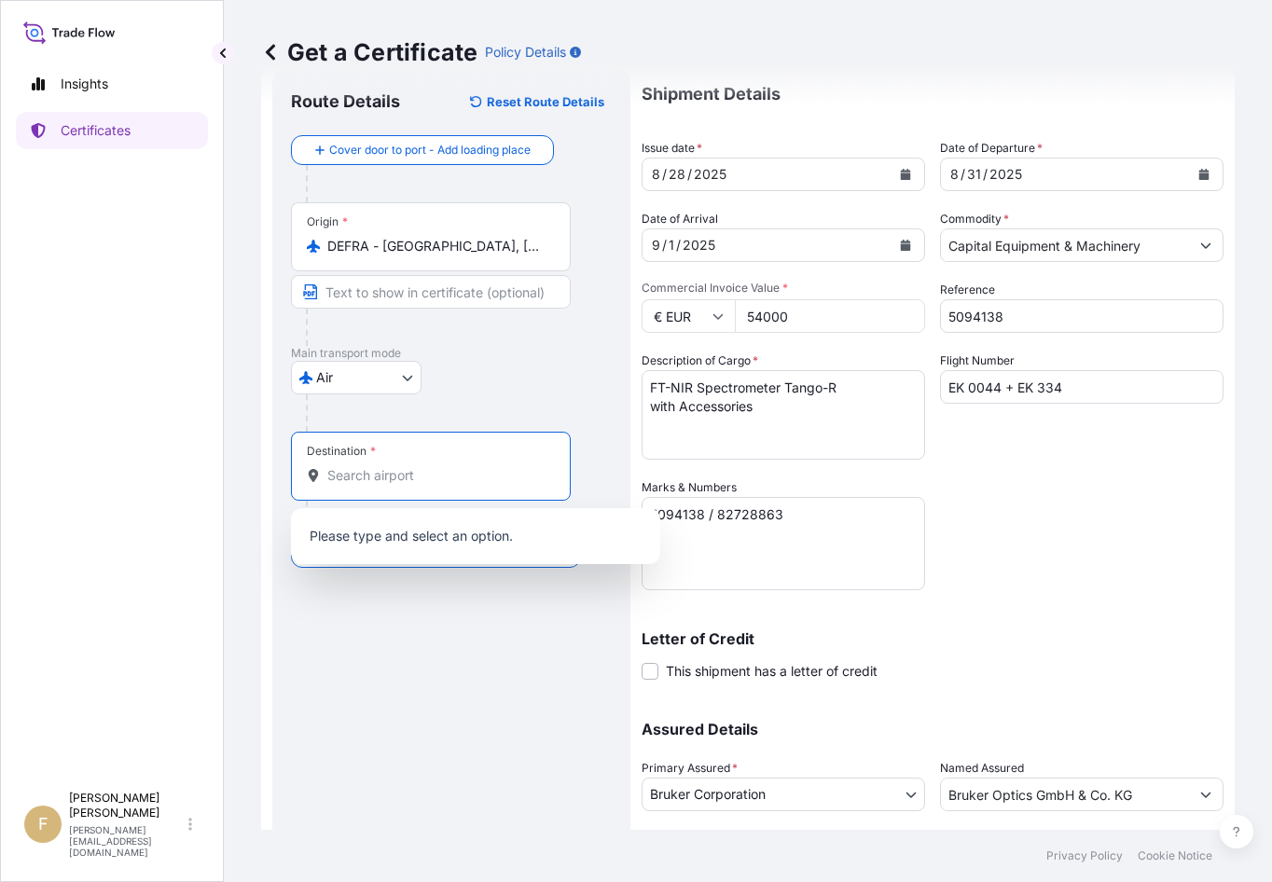
type input ","
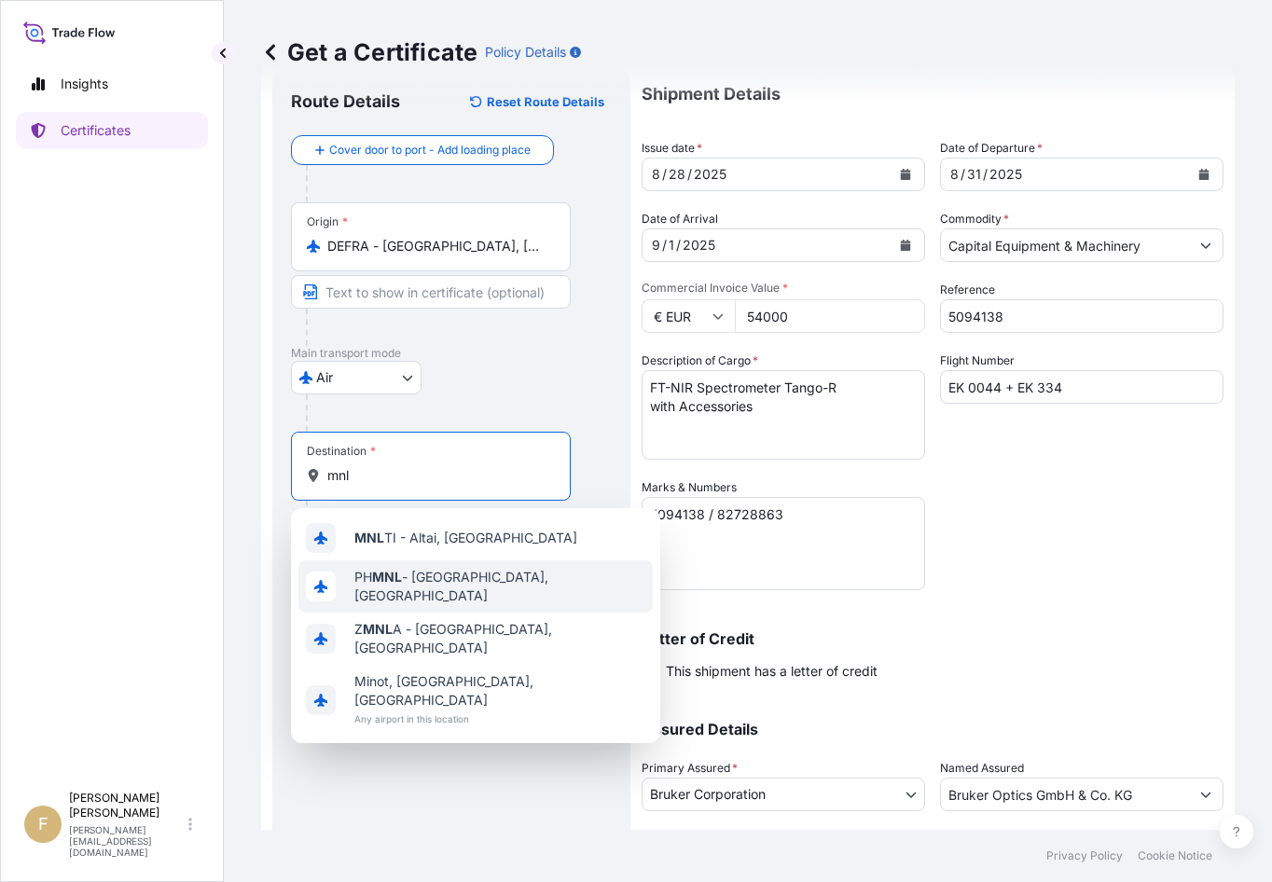
click at [490, 599] on div "PH MNL - [GEOGRAPHIC_DATA], [GEOGRAPHIC_DATA]" at bounding box center [475, 586] width 354 height 52
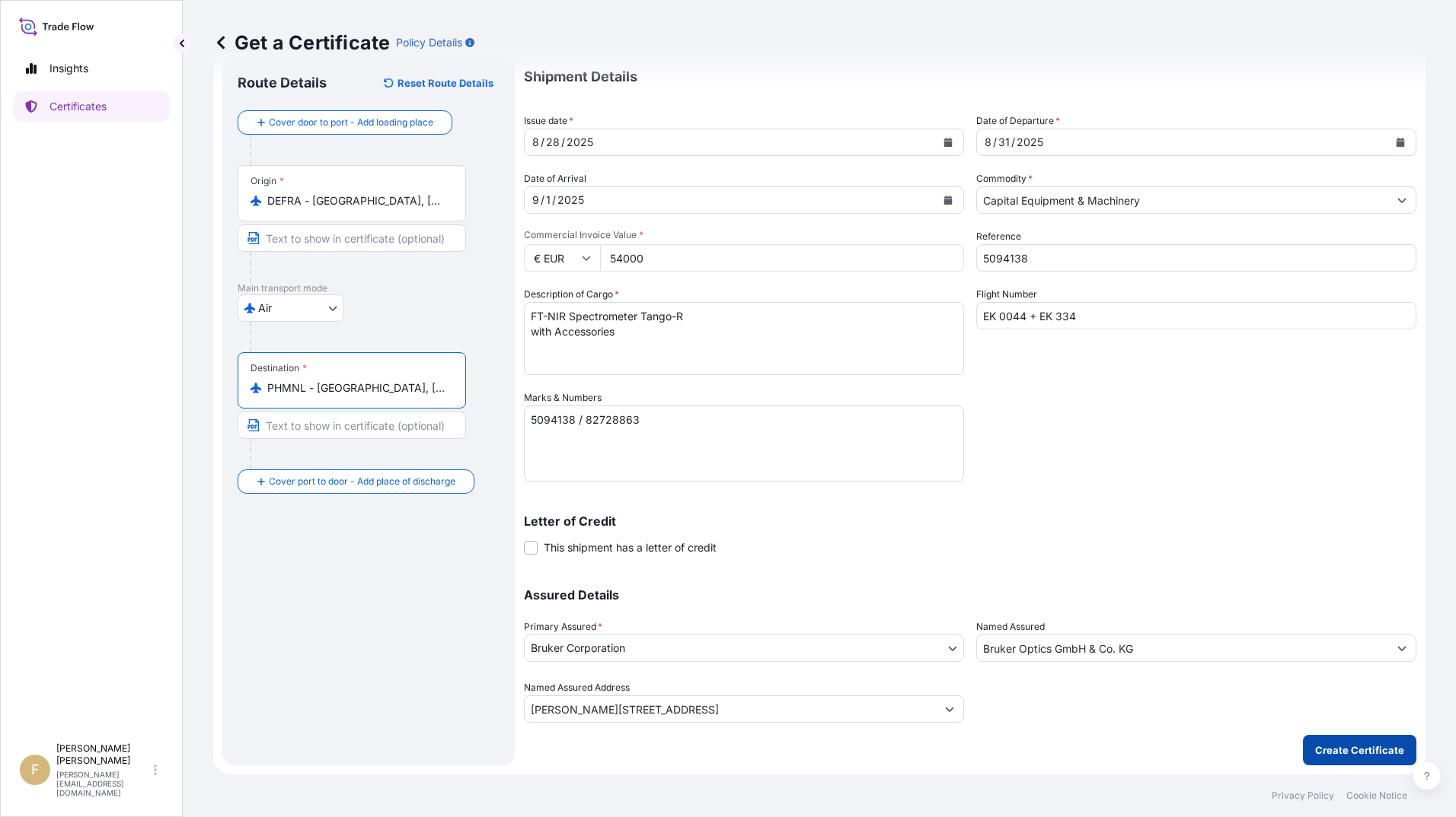
type input "PHMNL - [GEOGRAPHIC_DATA], [GEOGRAPHIC_DATA]"
click at [1347, 754] on p "Create Certificate" at bounding box center [1359, 750] width 89 height 16
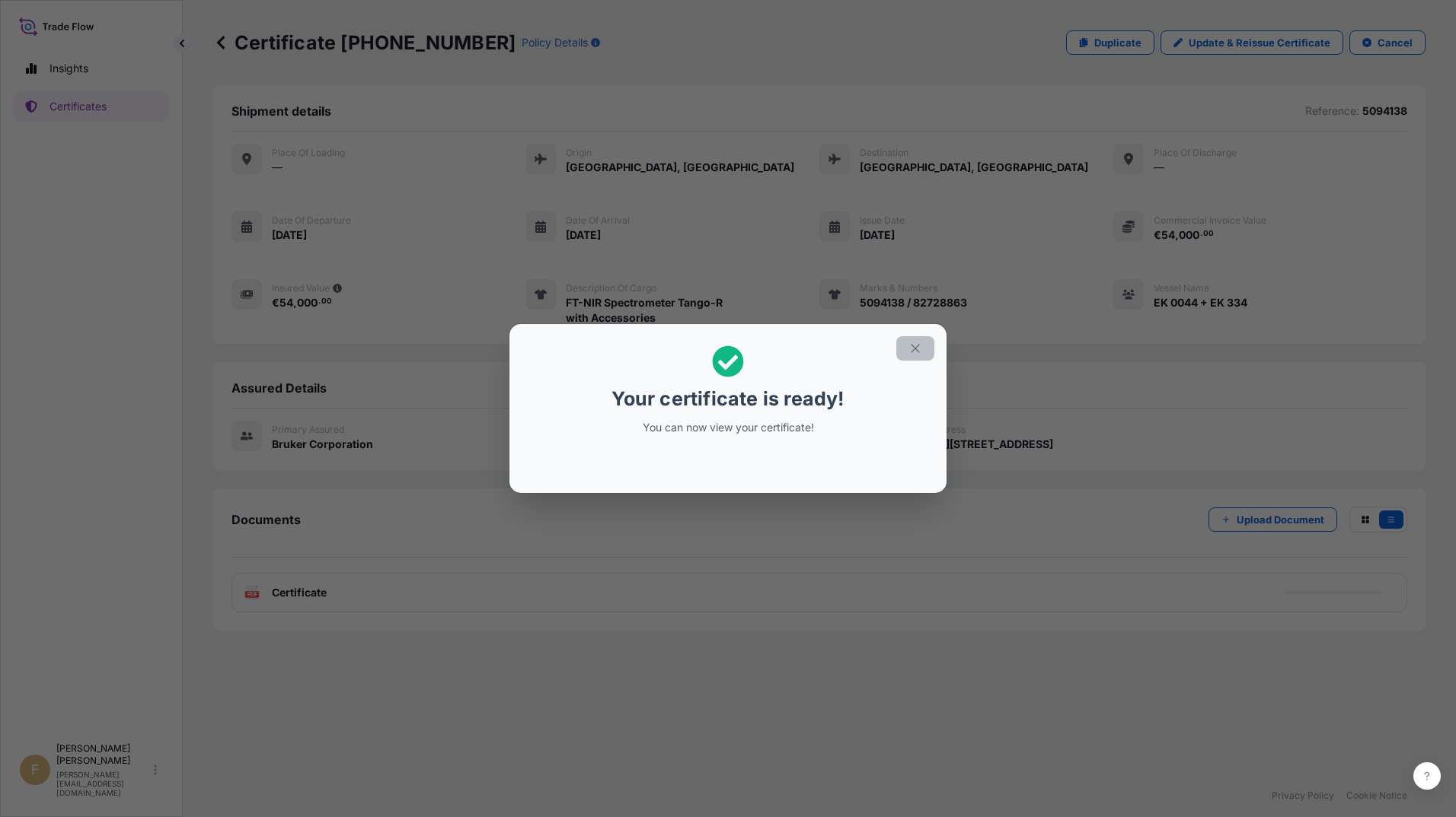
click at [915, 350] on icon "button" at bounding box center [915, 349] width 14 height 14
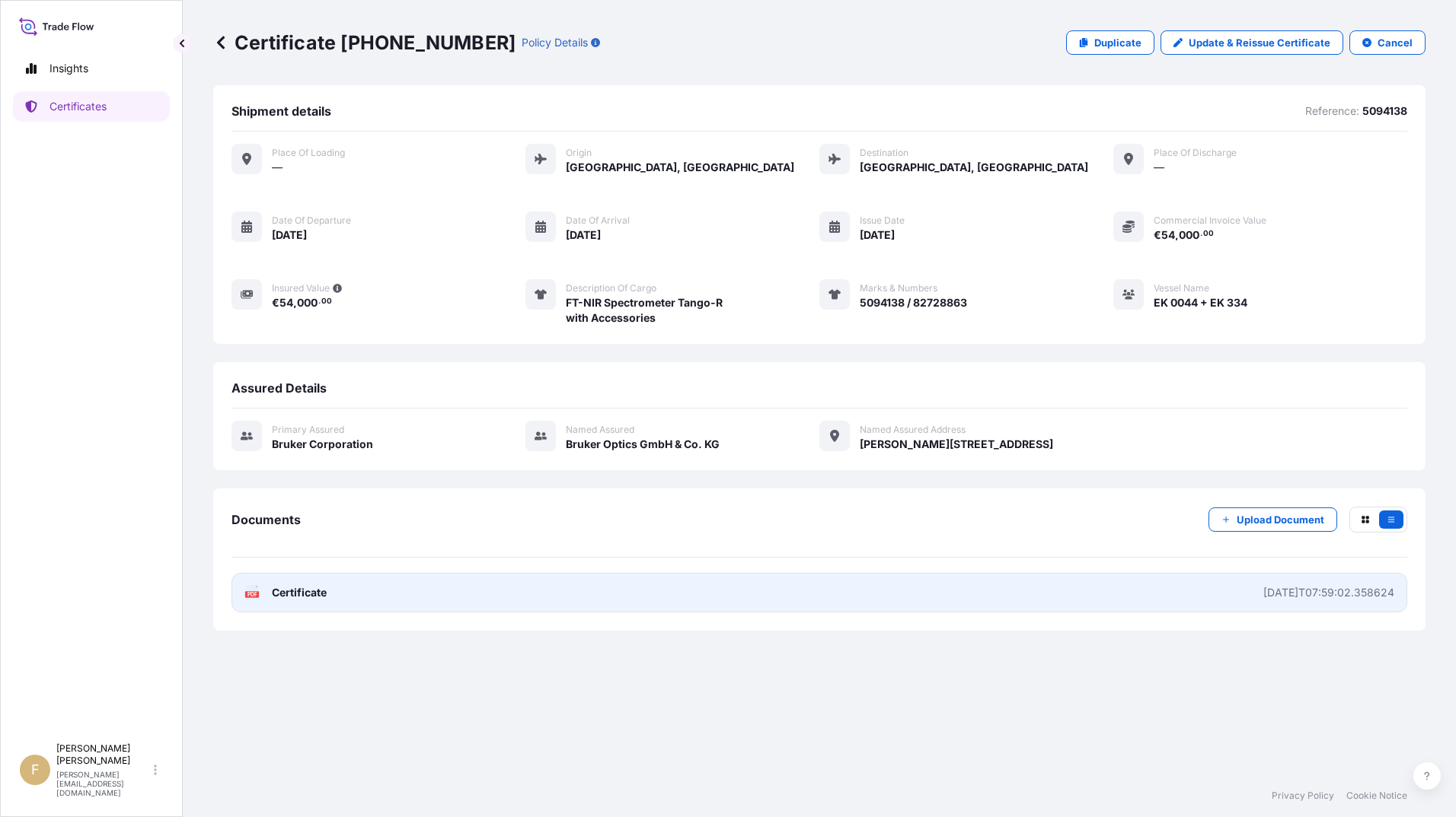
click at [1120, 612] on link "PDF Certificate [DATE]T07:59:02.358624" at bounding box center [819, 593] width 1176 height 39
